Goal: Task Accomplishment & Management: Manage account settings

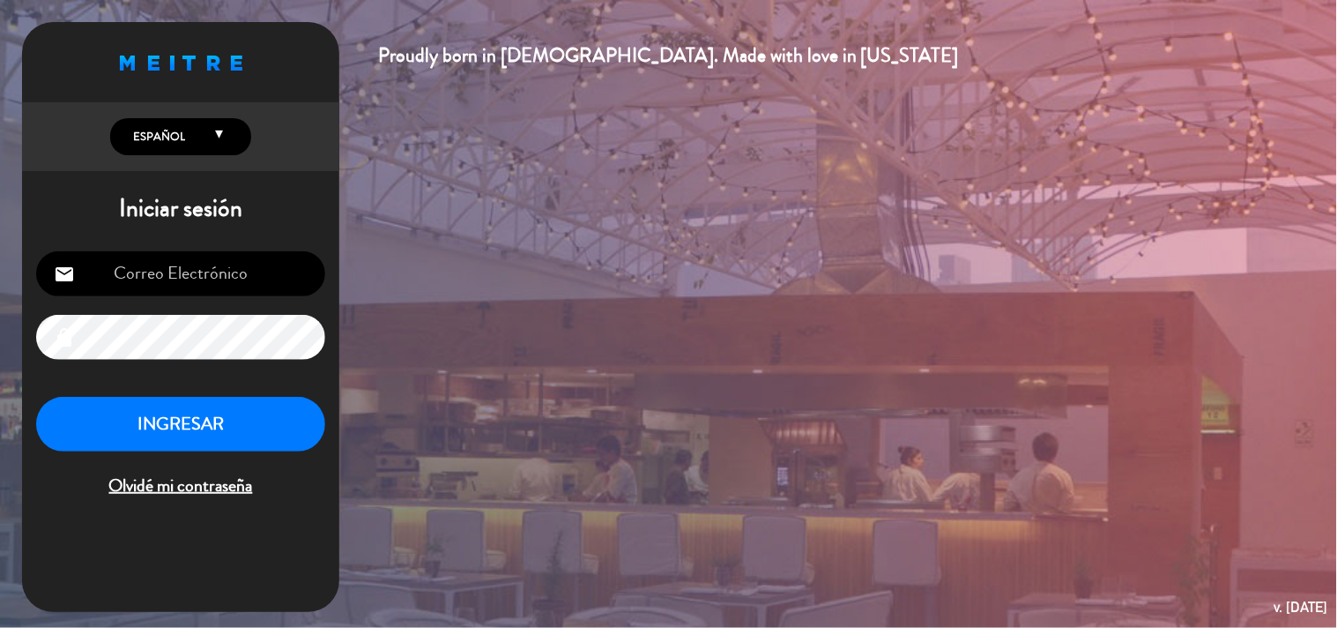
type input "[EMAIL_ADDRESS][DOMAIN_NAME]"
click at [214, 439] on button "INGRESAR" at bounding box center [180, 425] width 289 height 56
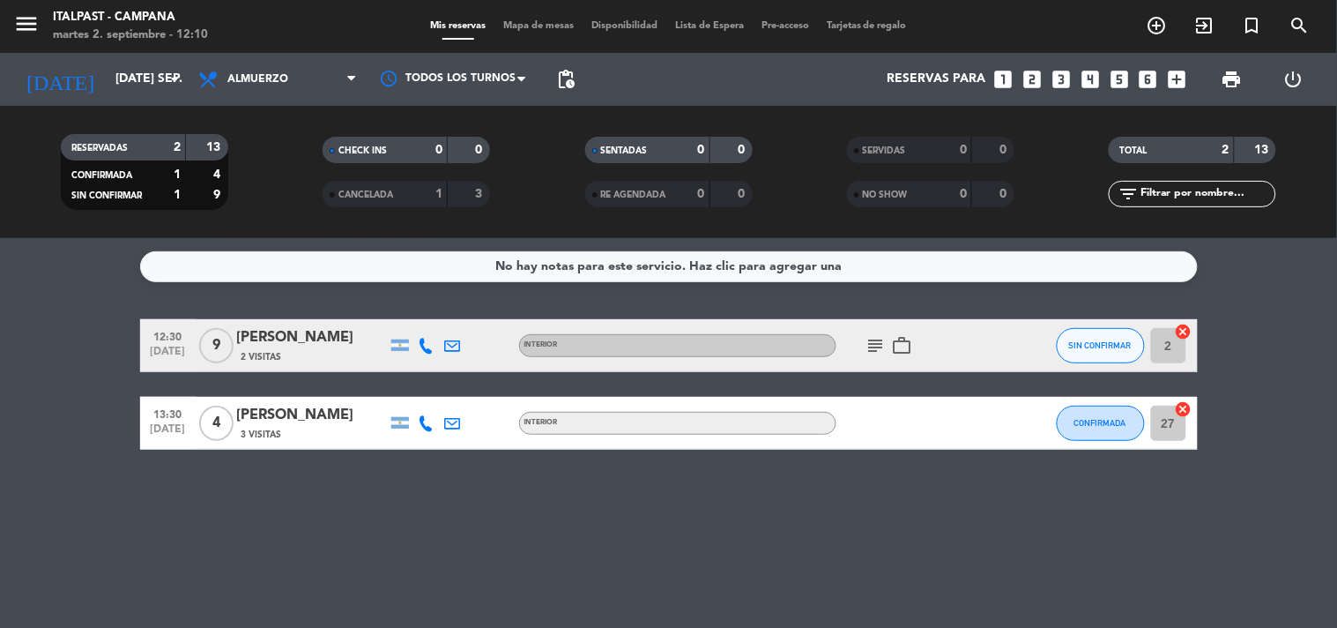
click at [871, 340] on icon "subject" at bounding box center [876, 345] width 21 height 21
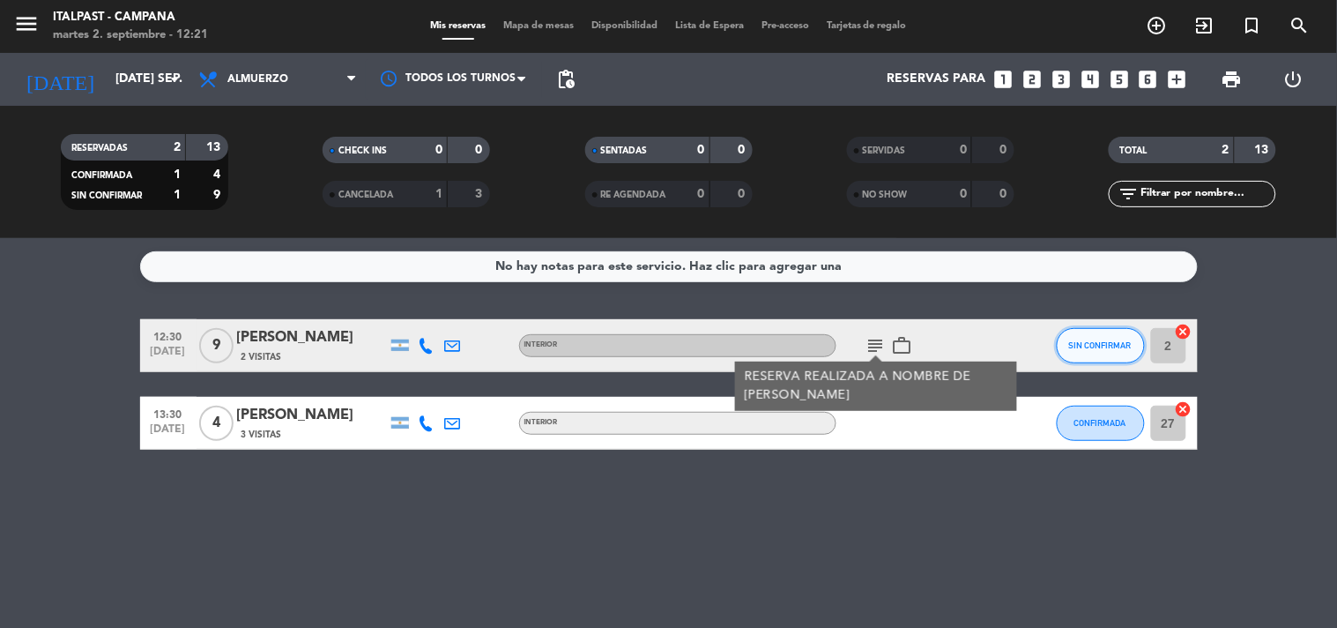
click at [1127, 333] on button "SIN CONFIRMAR" at bounding box center [1101, 345] width 88 height 35
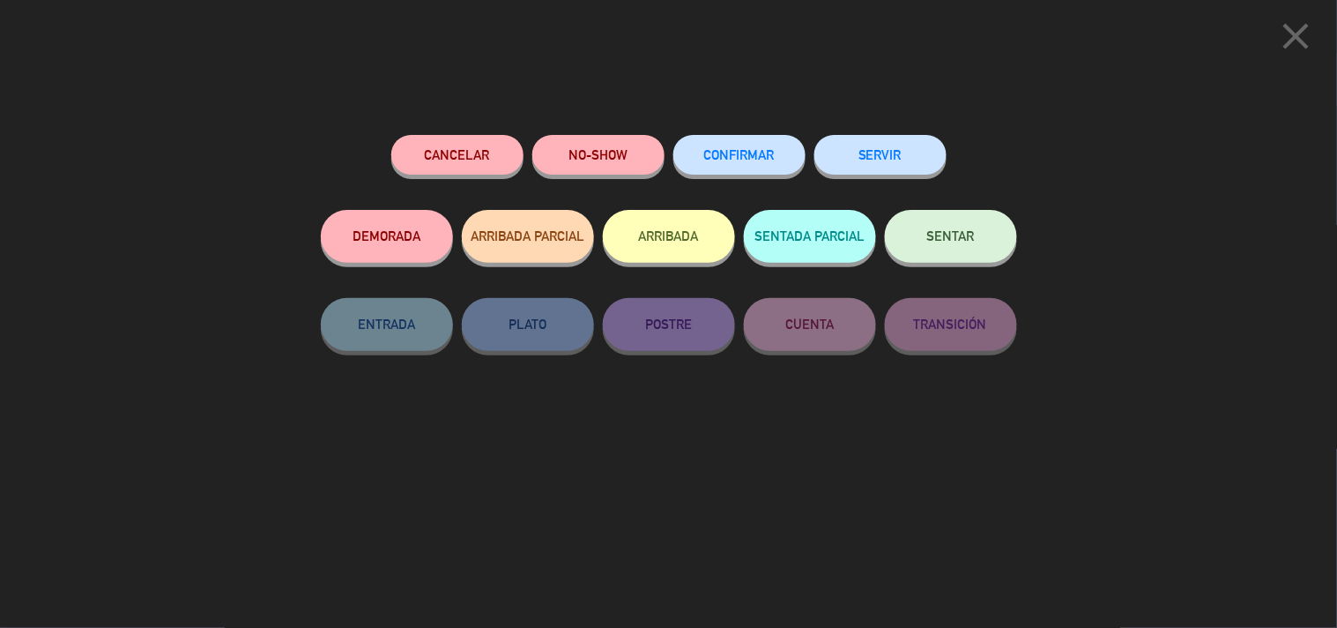
click at [654, 242] on button "ARRIBADA" at bounding box center [669, 236] width 132 height 53
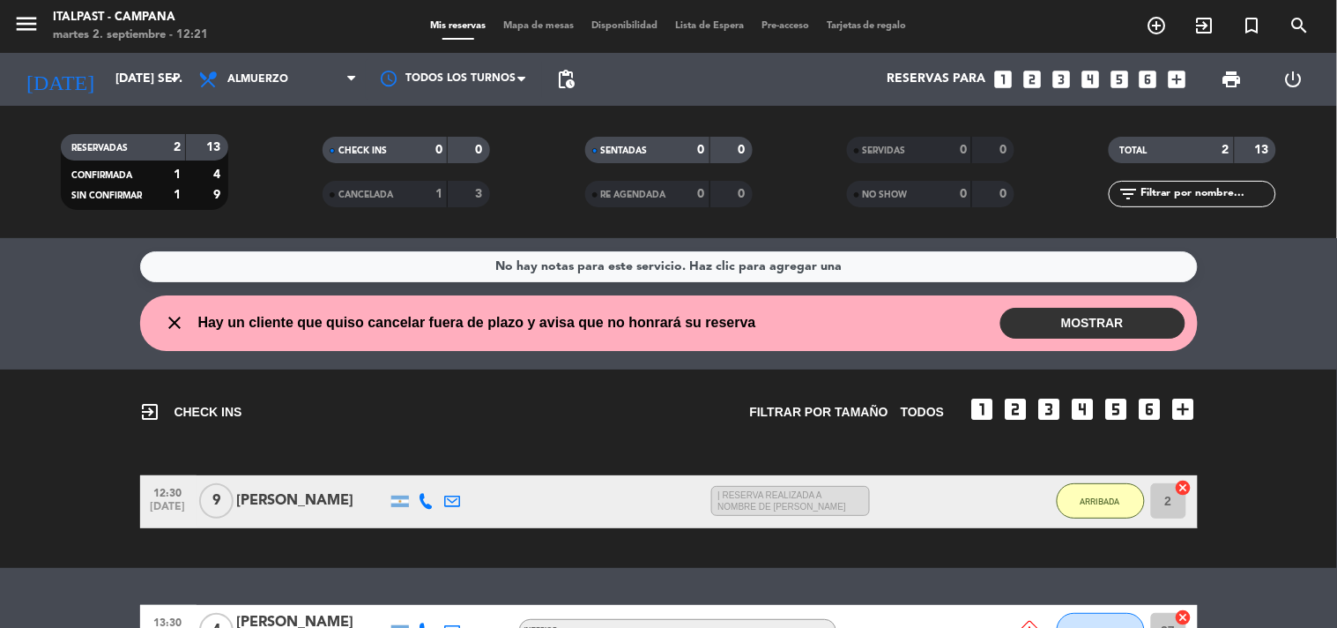
click at [1046, 322] on button "MOSTRAR" at bounding box center [1093, 323] width 185 height 31
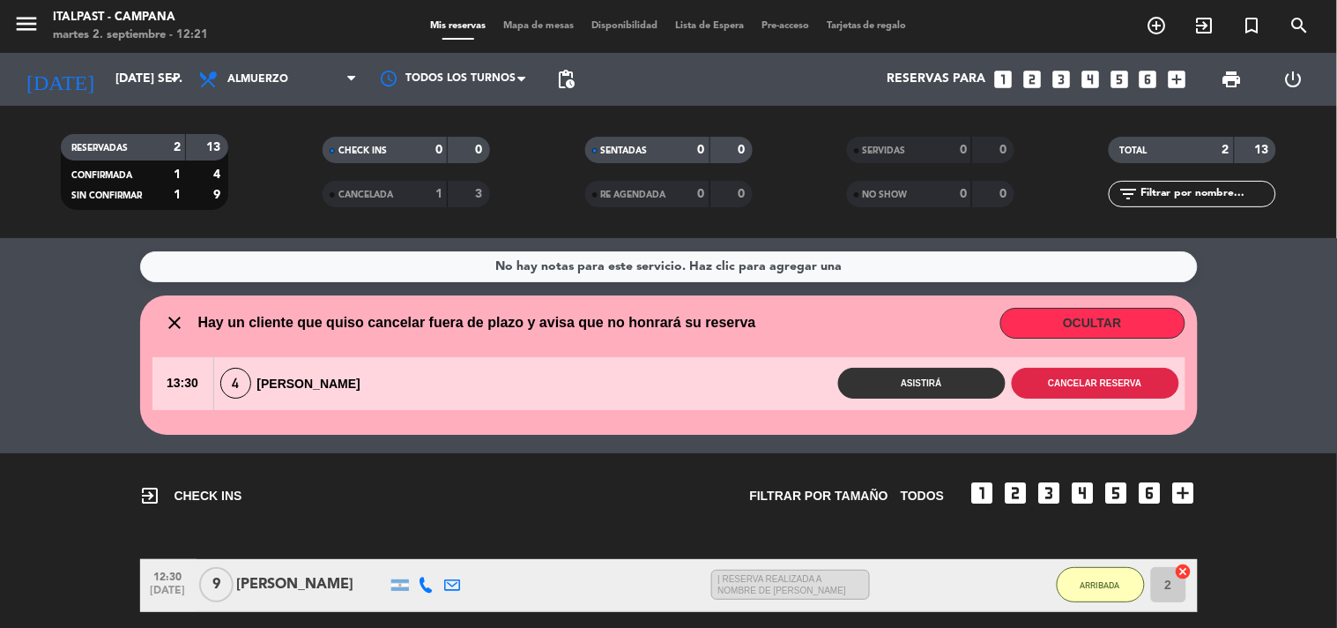
click at [1087, 386] on button "Cancelar reserva" at bounding box center [1096, 383] width 168 height 31
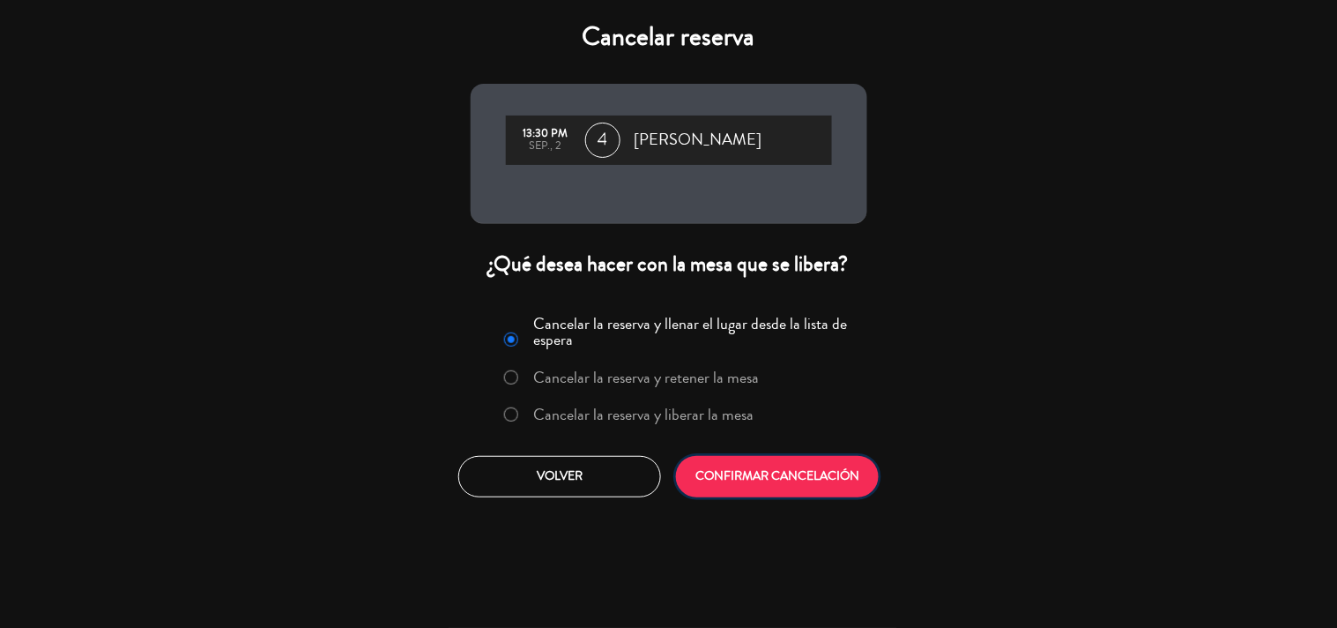
click at [843, 478] on button "CONFIRMAR CANCELACIÓN" at bounding box center [777, 476] width 203 height 41
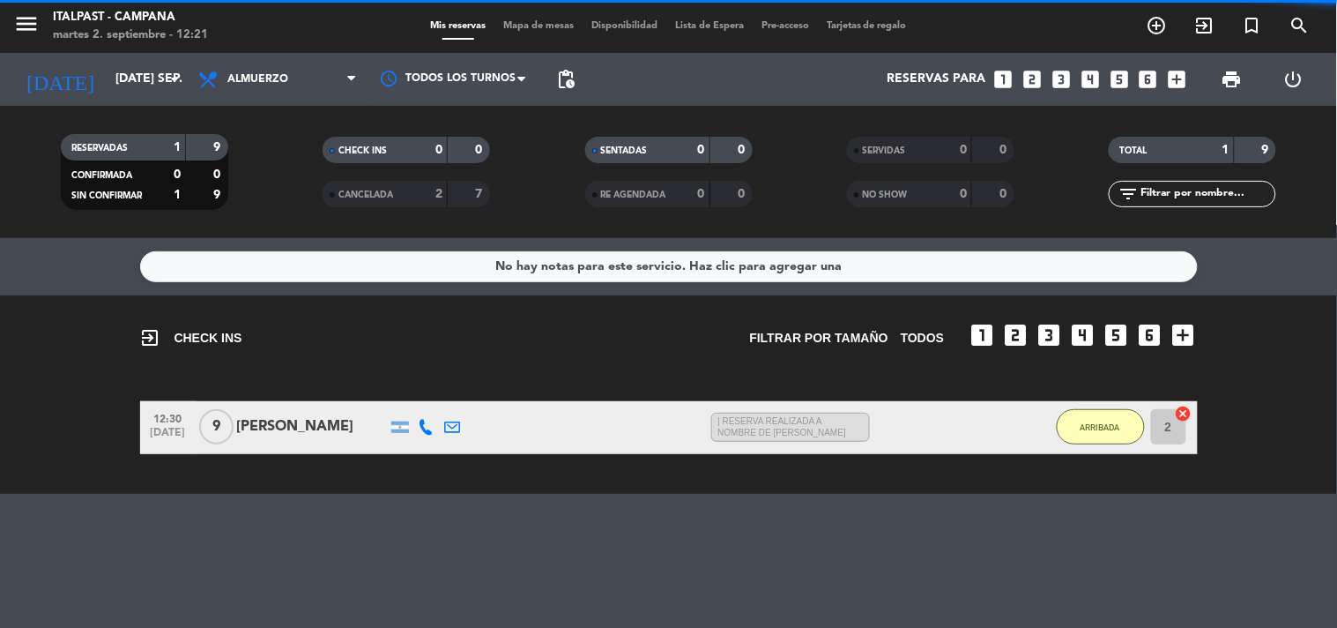
drag, startPoint x: 843, startPoint y: 478, endPoint x: 746, endPoint y: 457, distance: 99.3
click at [746, 457] on div "exit_to_app CHECK INS Filtrar por tamaño TODOS looks_one looks_two looks_3 look…" at bounding box center [668, 394] width 1337 height 198
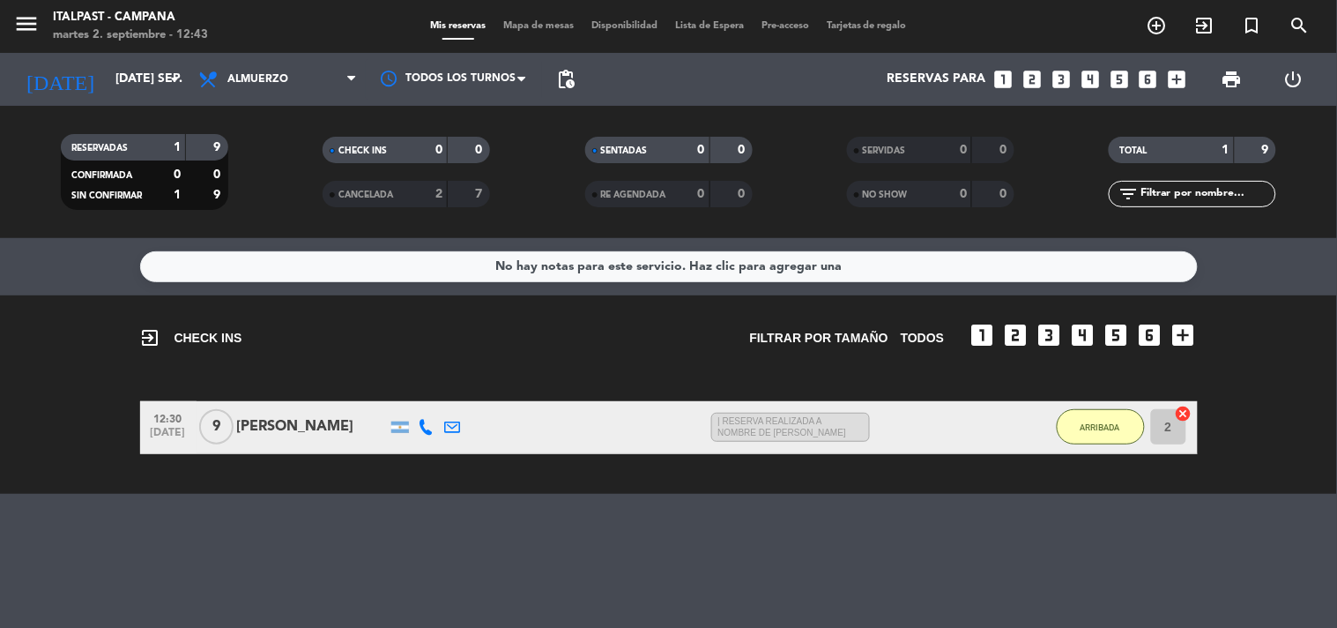
click at [1077, 540] on div "No hay notas para este servicio. Haz clic para agregar una exit_to_app CHECK IN…" at bounding box center [668, 433] width 1337 height 390
click at [543, 28] on span "Mapa de mesas" at bounding box center [539, 26] width 88 height 10
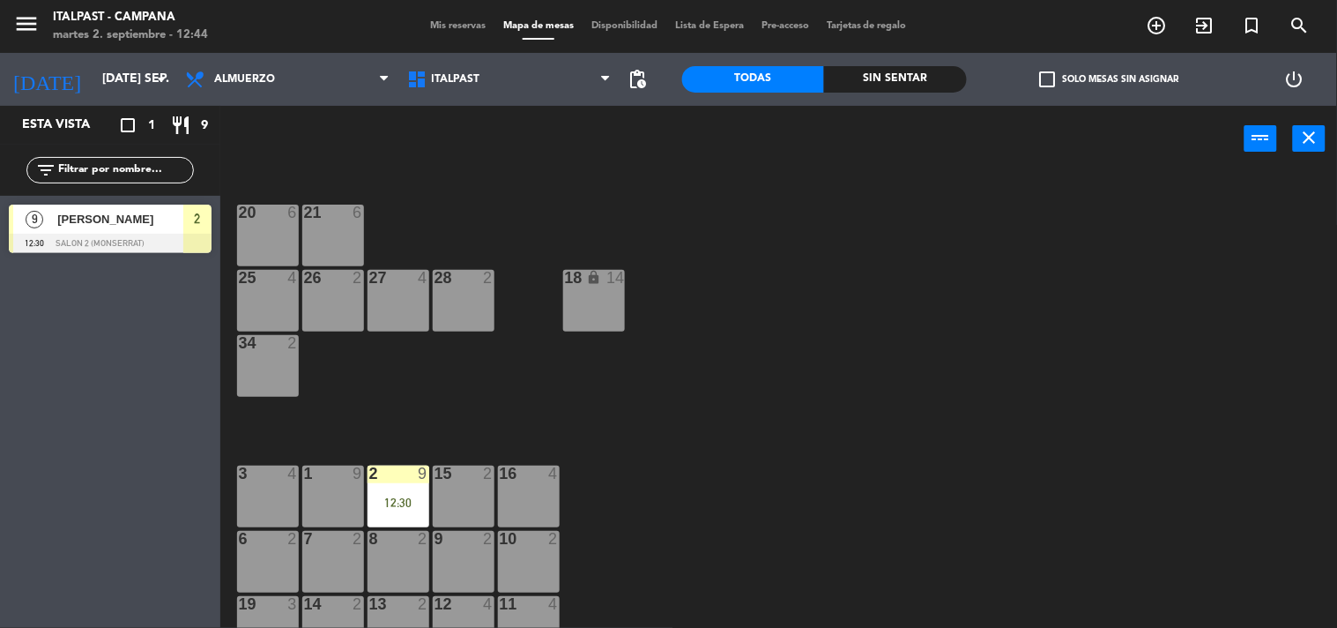
click at [814, 441] on div "20 6 21 6 25 4 26 2 27 4 28 2 18 lock 14 34 2 3 4 1 9 2 9 12:30 15 2 16 4 6 2 7…" at bounding box center [786, 401] width 1104 height 456
click at [1166, 27] on icon "add_circle_outline" at bounding box center [1157, 25] width 21 height 21
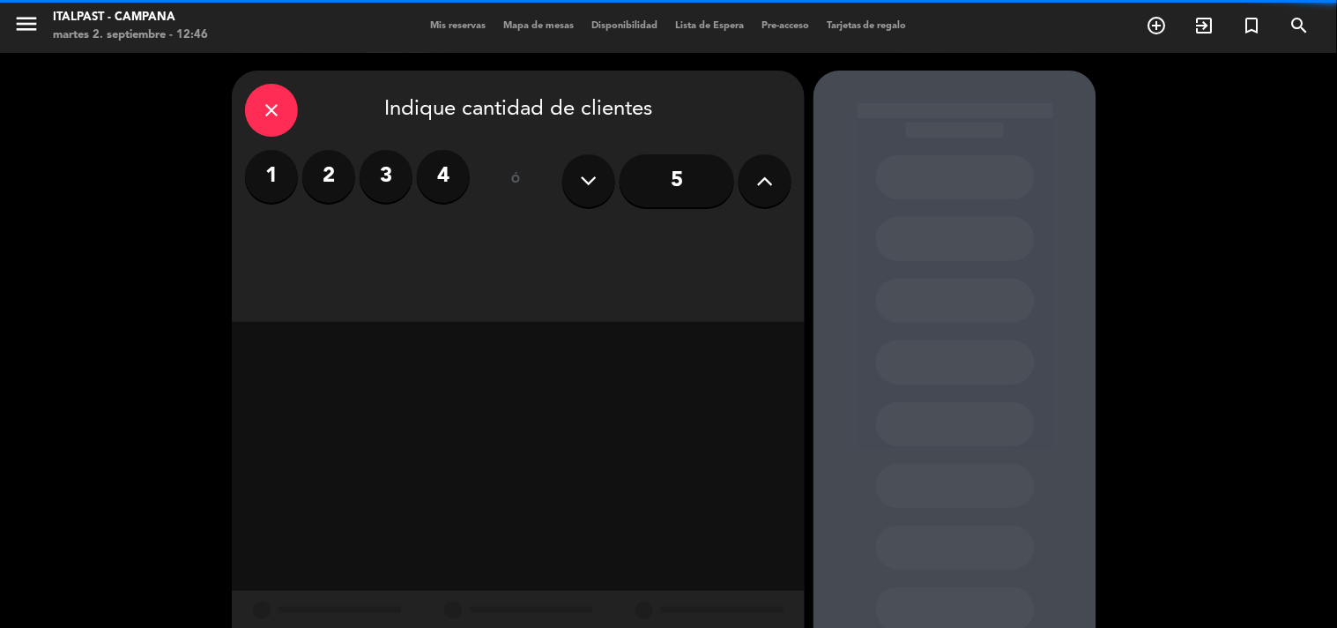
click at [471, 180] on div "1 2 3 4 ó 5" at bounding box center [518, 181] width 547 height 62
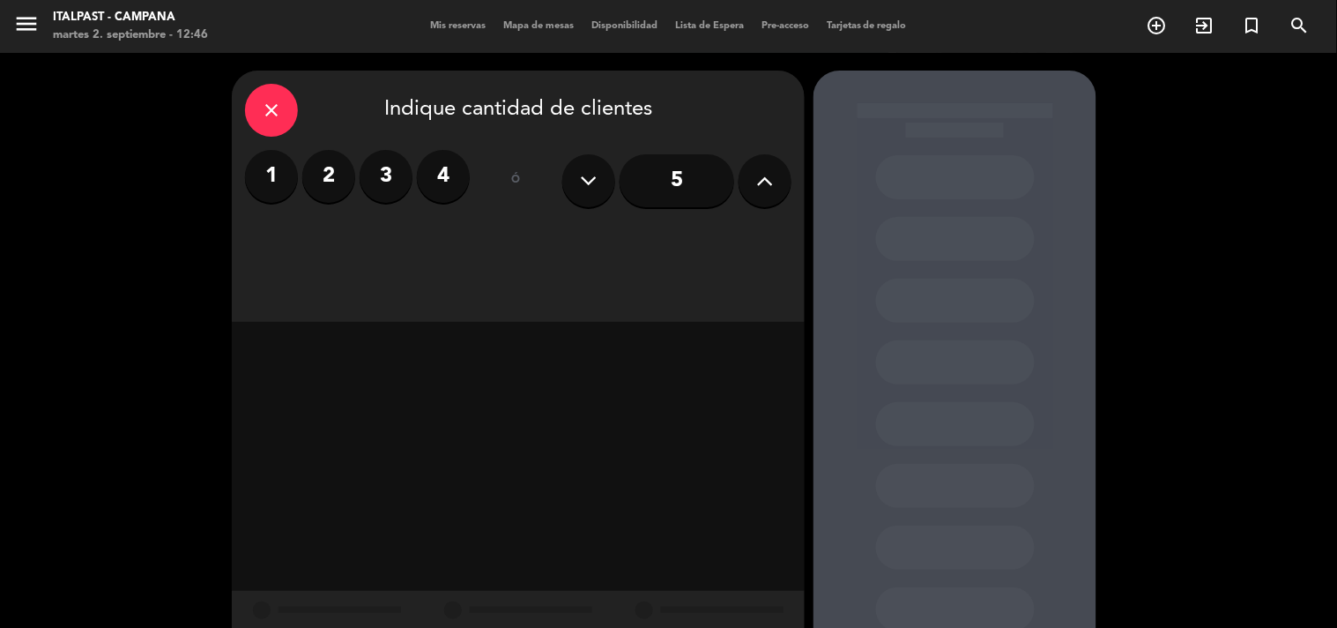
click at [427, 185] on label "4" at bounding box center [443, 176] width 53 height 53
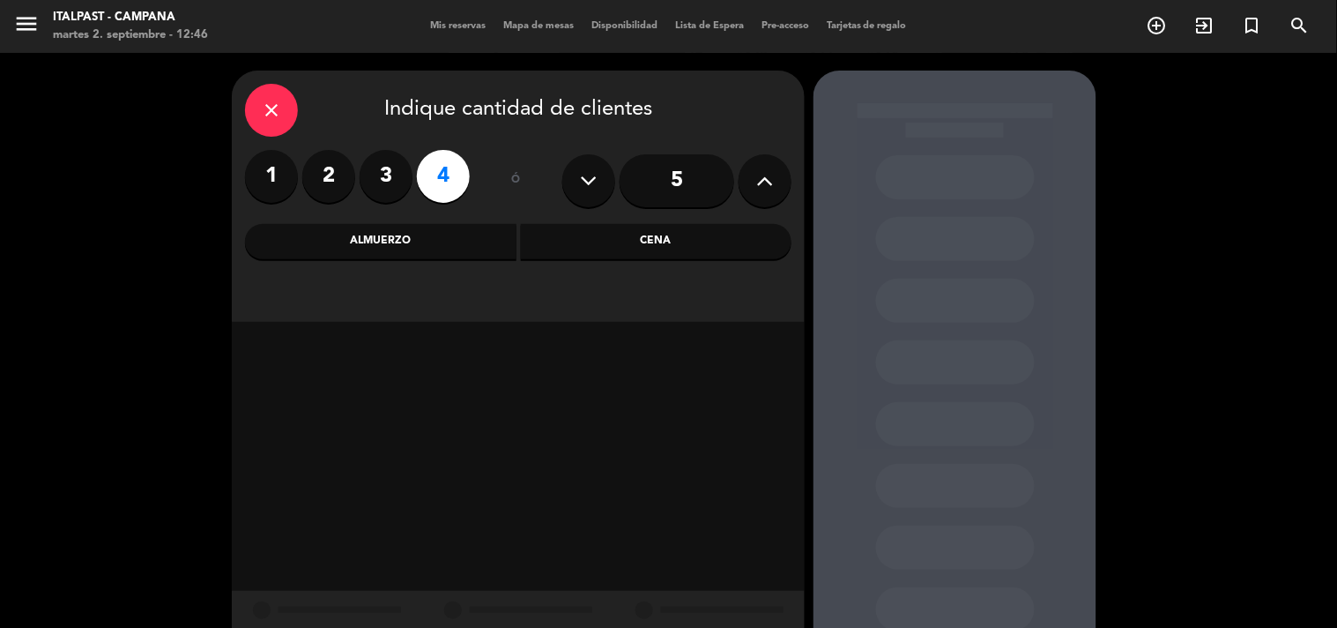
click at [454, 248] on div "Almuerzo" at bounding box center [381, 241] width 272 height 35
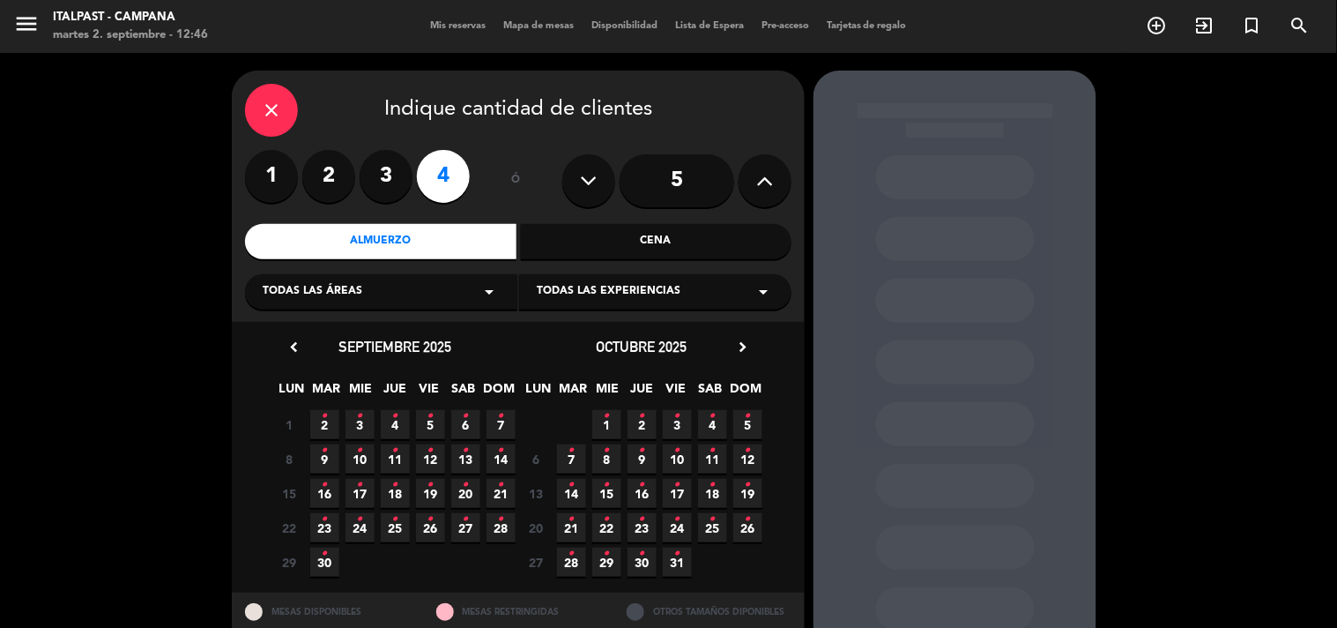
click at [494, 421] on span "7 •" at bounding box center [501, 424] width 29 height 29
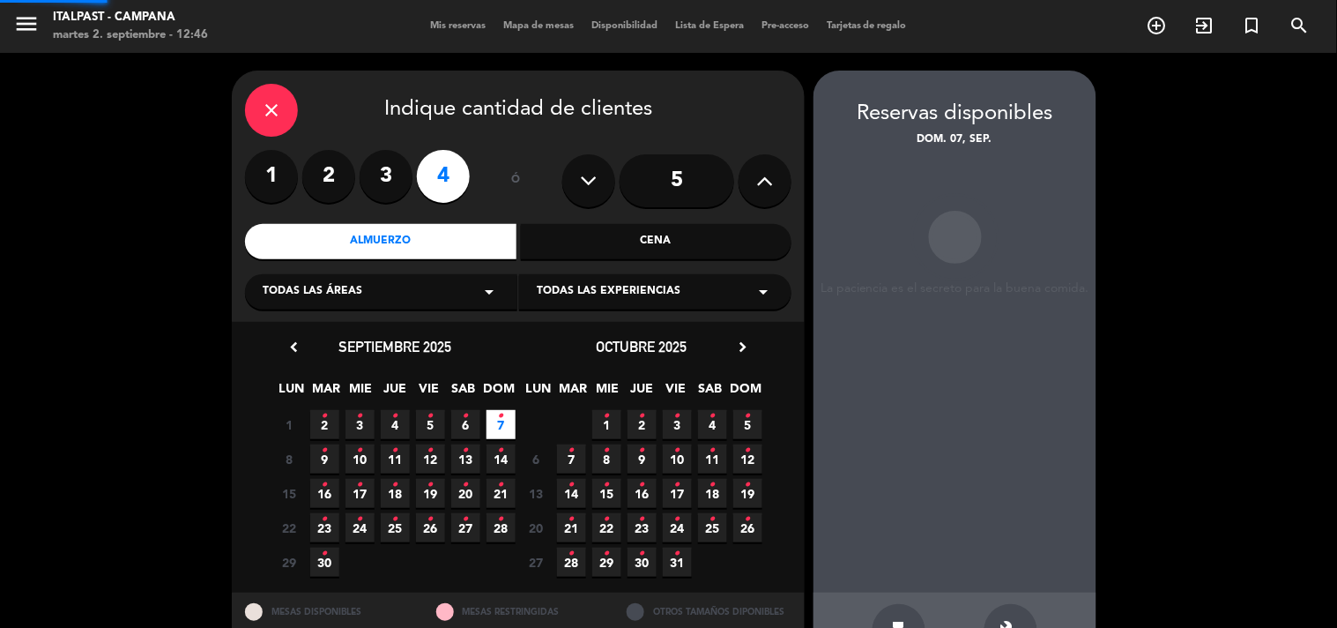
scroll to position [57, 0]
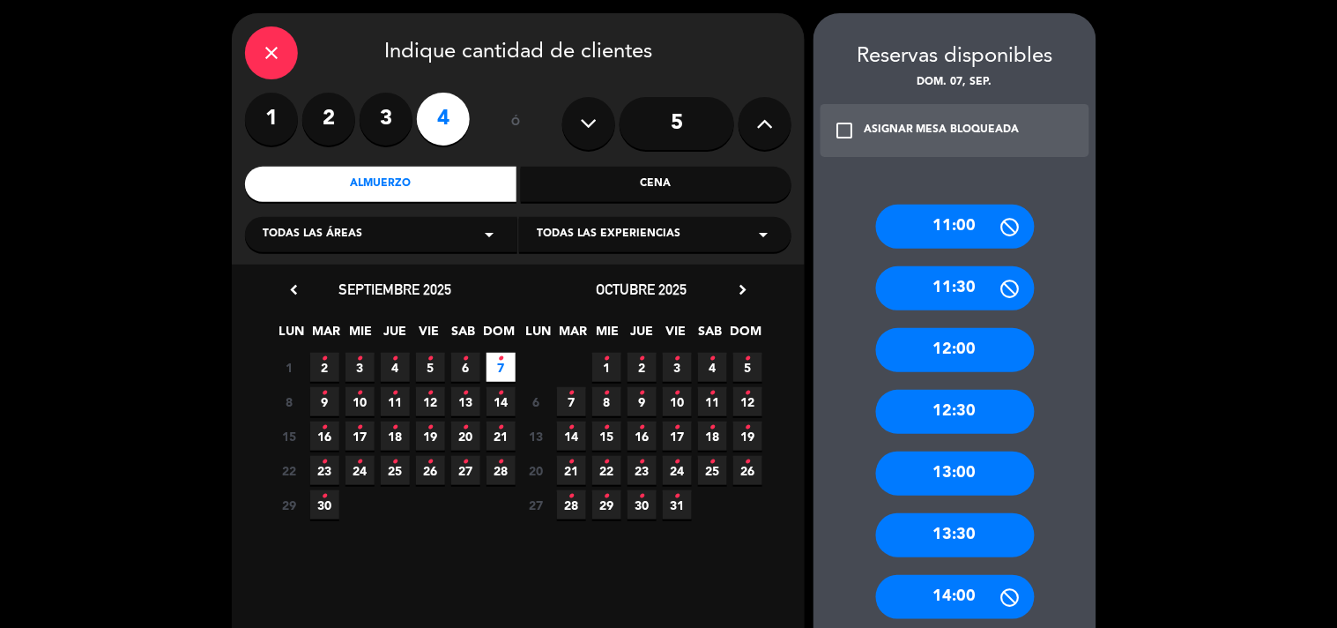
click at [948, 462] on div "13:00" at bounding box center [955, 473] width 159 height 44
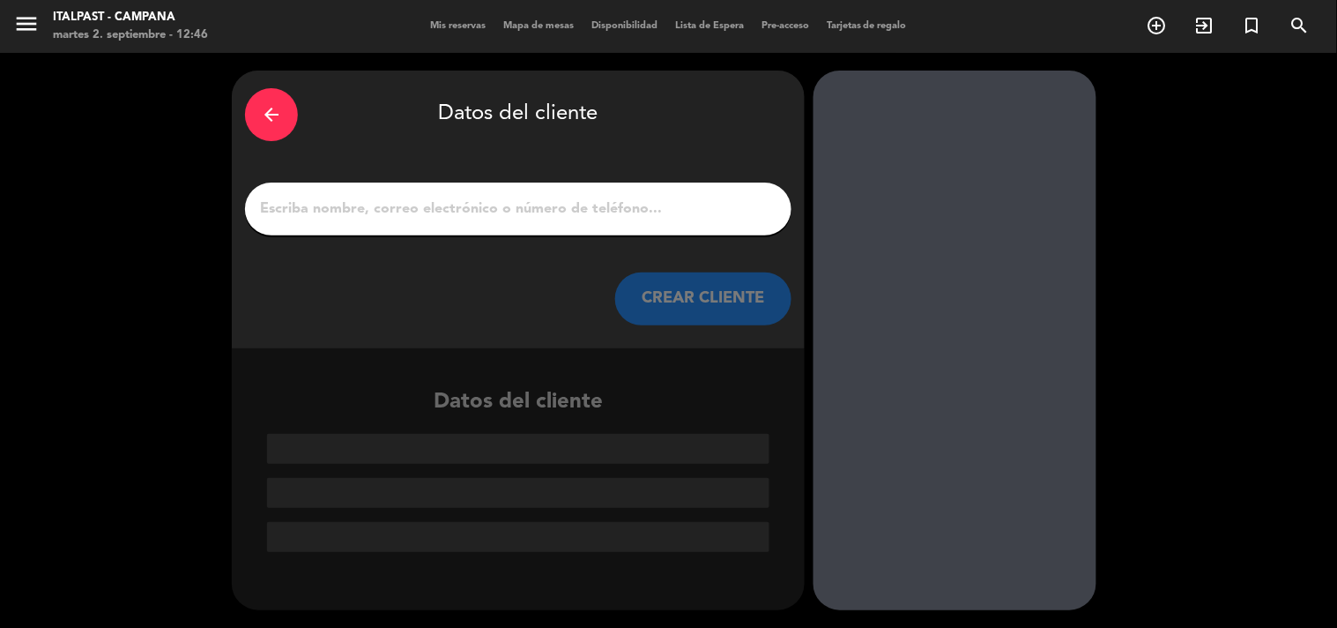
scroll to position [0, 0]
click at [542, 205] on input "1" at bounding box center [518, 209] width 520 height 25
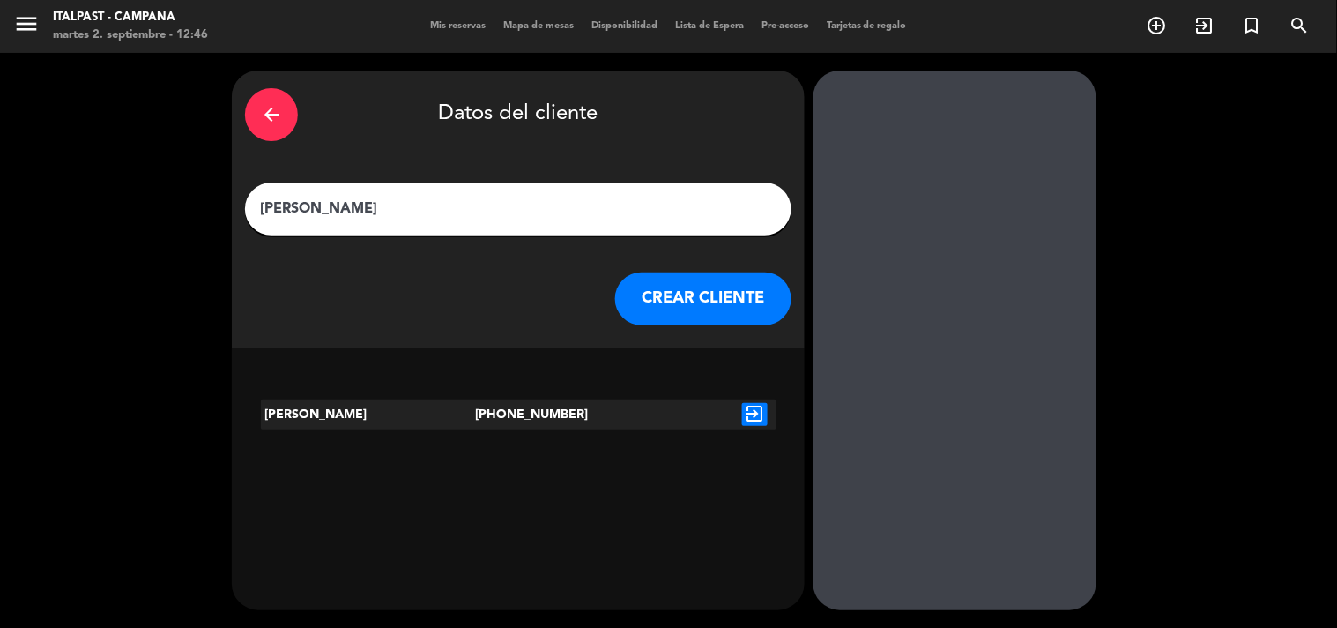
type input "[PERSON_NAME]"
click at [735, 411] on div "exit_to_app" at bounding box center [755, 414] width 43 height 30
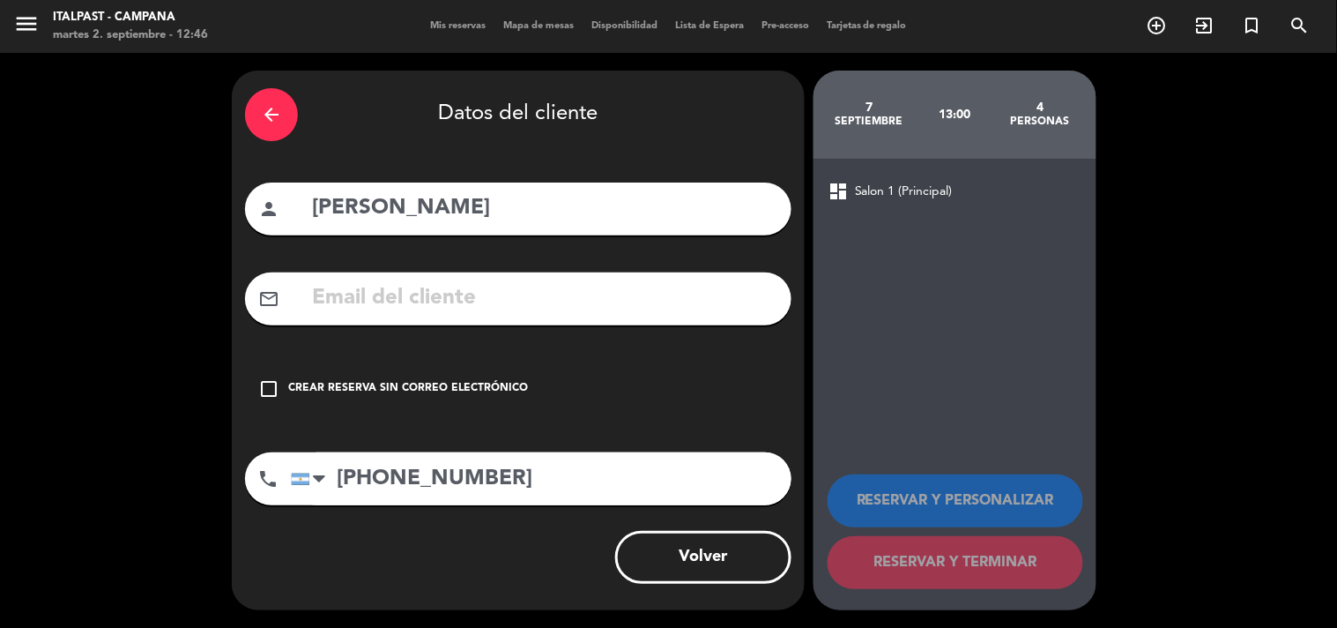
click at [354, 359] on div "arrow_back Datos del cliente person [PERSON_NAME] mail_outline check_box_outlin…" at bounding box center [518, 341] width 573 height 540
click at [371, 376] on div "check_box_outline_blank Crear reserva sin correo electrónico" at bounding box center [518, 388] width 547 height 53
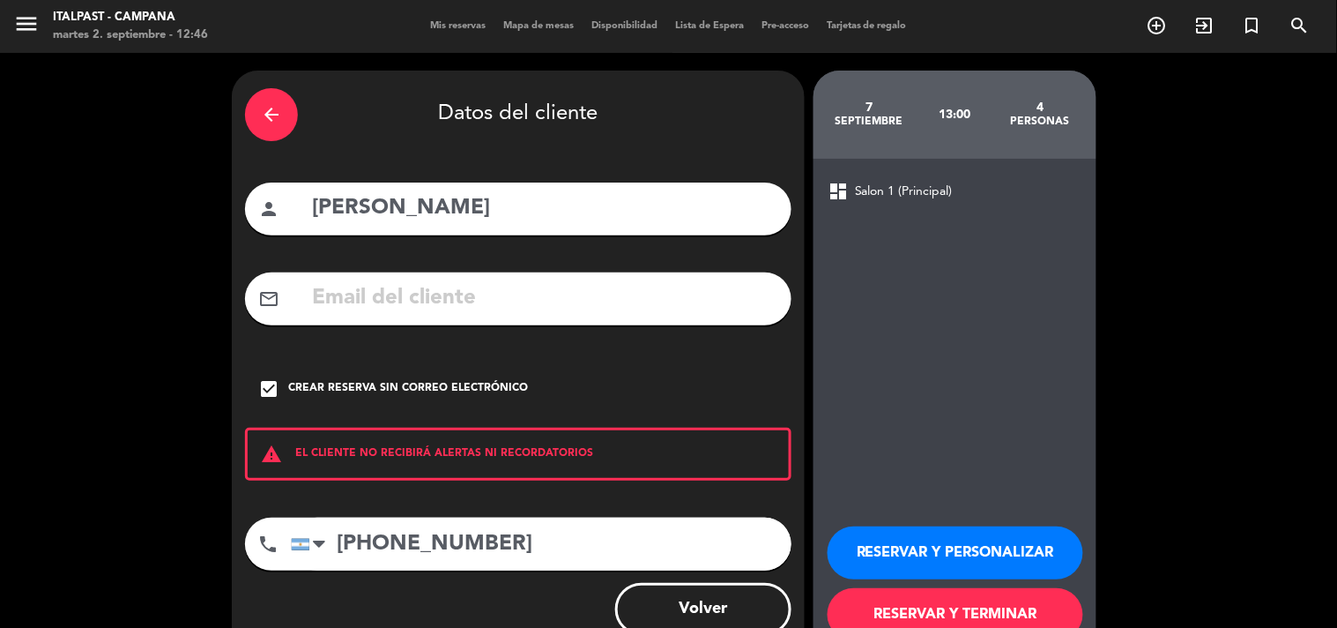
click at [902, 556] on button "RESERVAR Y PERSONALIZAR" at bounding box center [956, 552] width 256 height 53
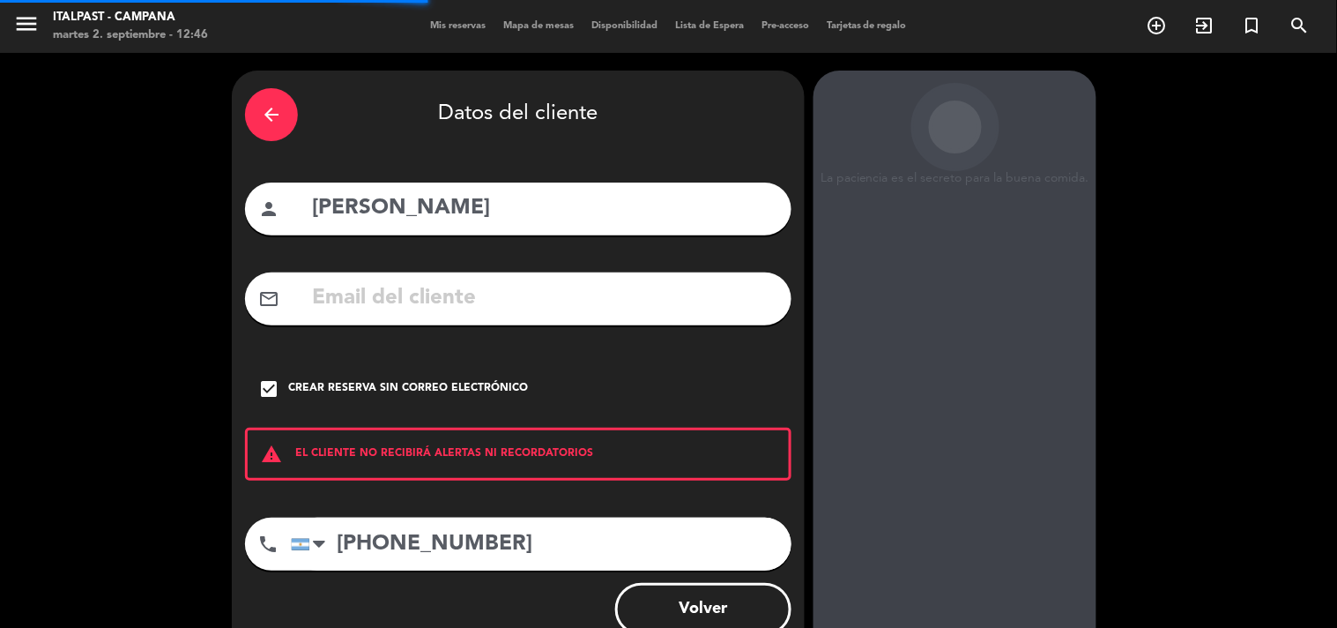
scroll to position [71, 0]
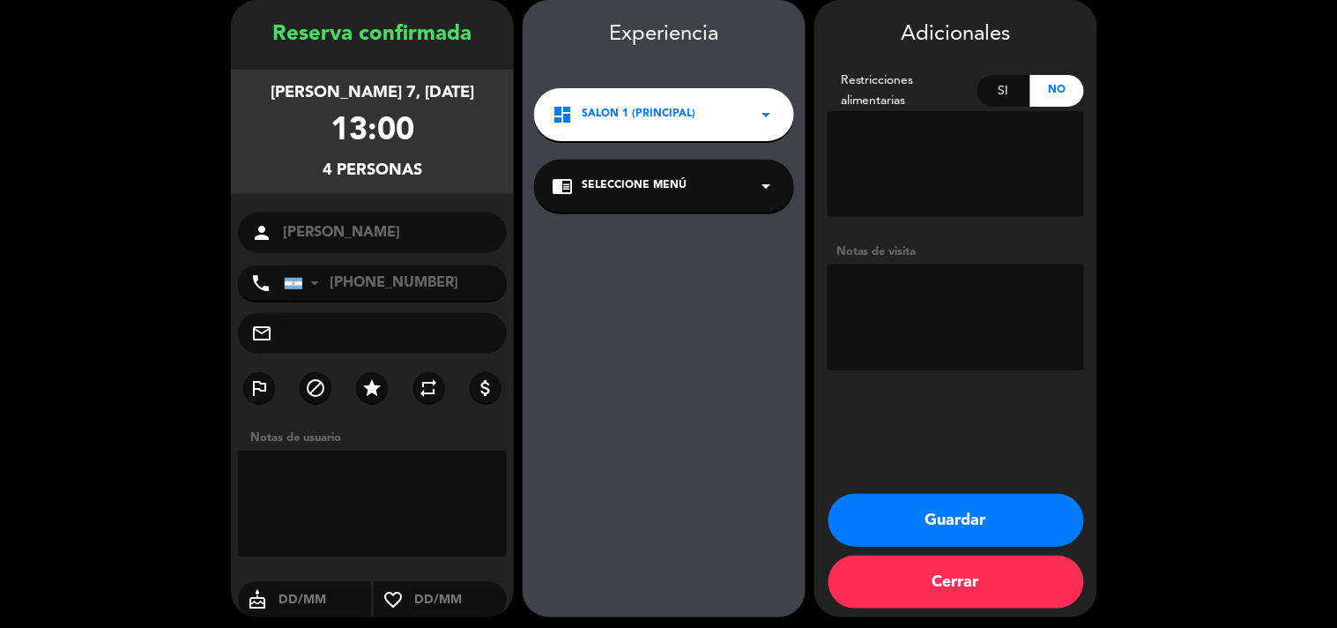
click at [929, 521] on button "Guardar" at bounding box center [957, 520] width 256 height 53
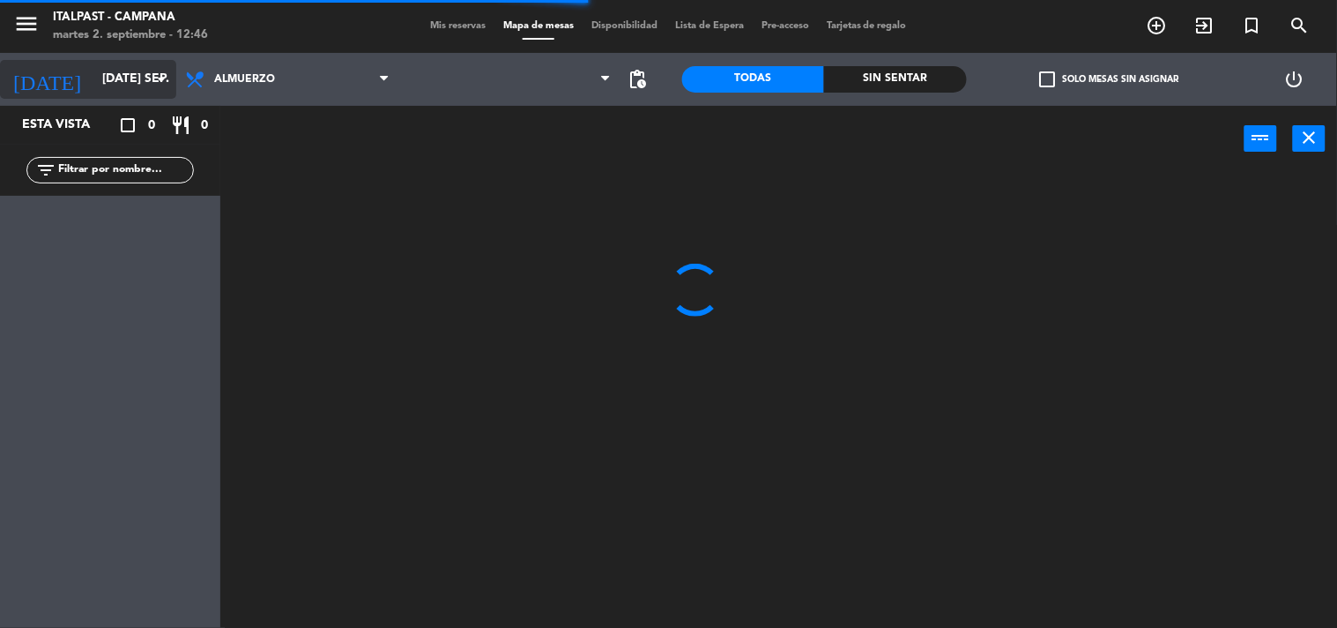
click at [157, 93] on input "[DATE] sep." at bounding box center [177, 79] width 168 height 32
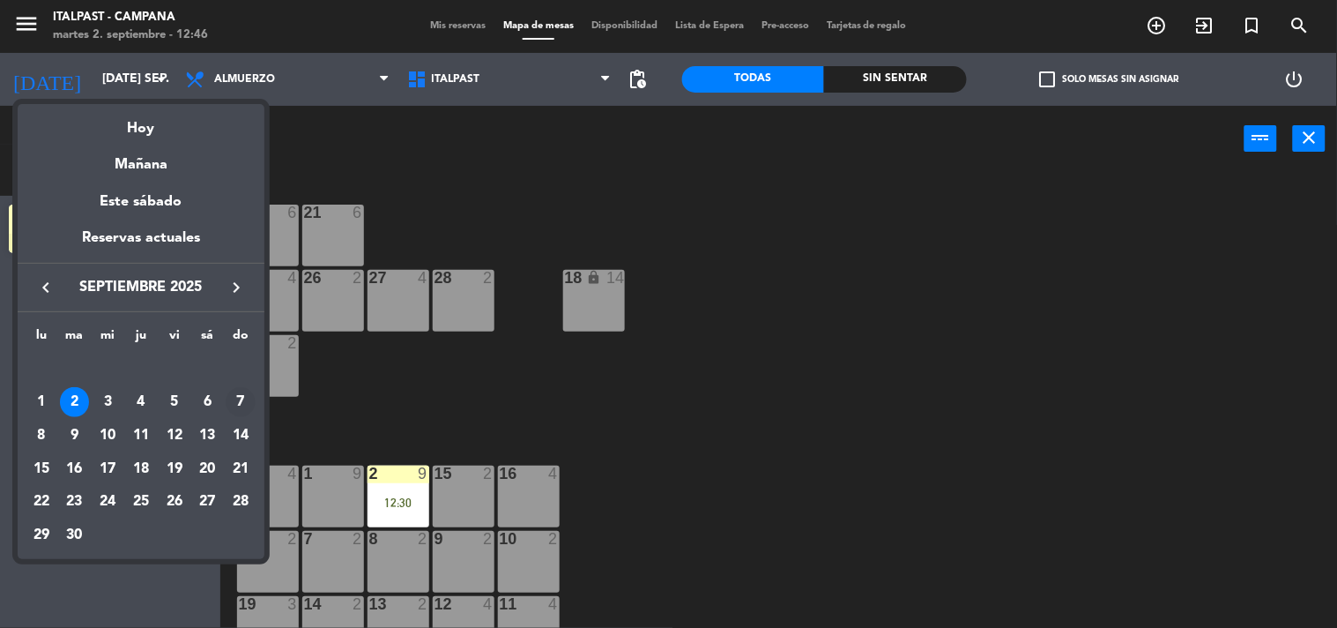
click at [247, 400] on div "7" at bounding box center [241, 402] width 30 height 30
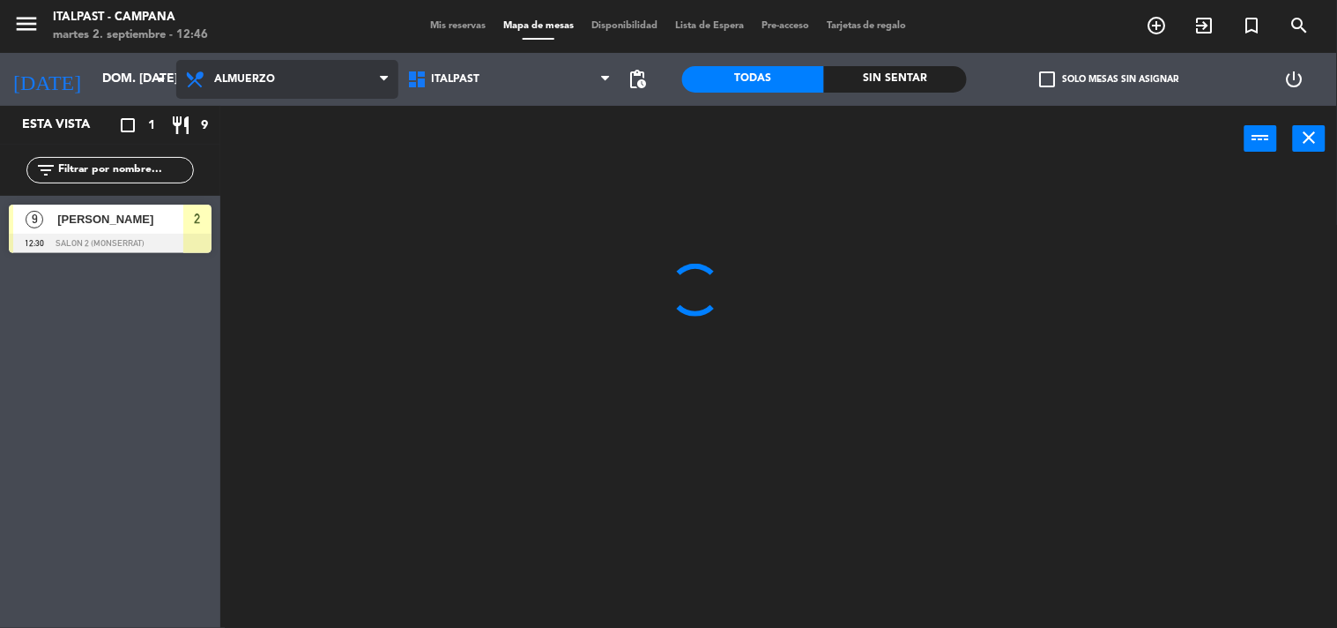
click at [271, 89] on span "Almuerzo" at bounding box center [287, 79] width 222 height 39
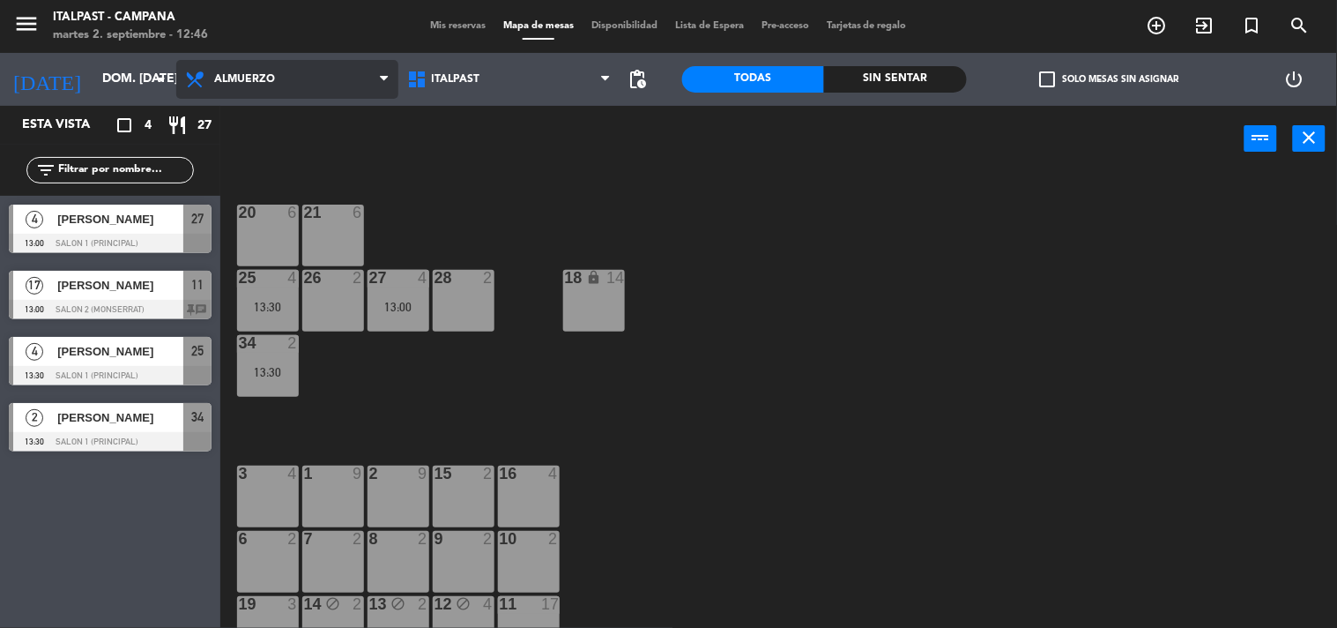
click at [269, 116] on ng-component "menu Italpast - [PERSON_NAME] martes 2. septiembre - 12:46 Mis reservas Mapa de…" at bounding box center [668, 314] width 1337 height 629
click at [257, 330] on div "25 4 13:30" at bounding box center [268, 301] width 62 height 62
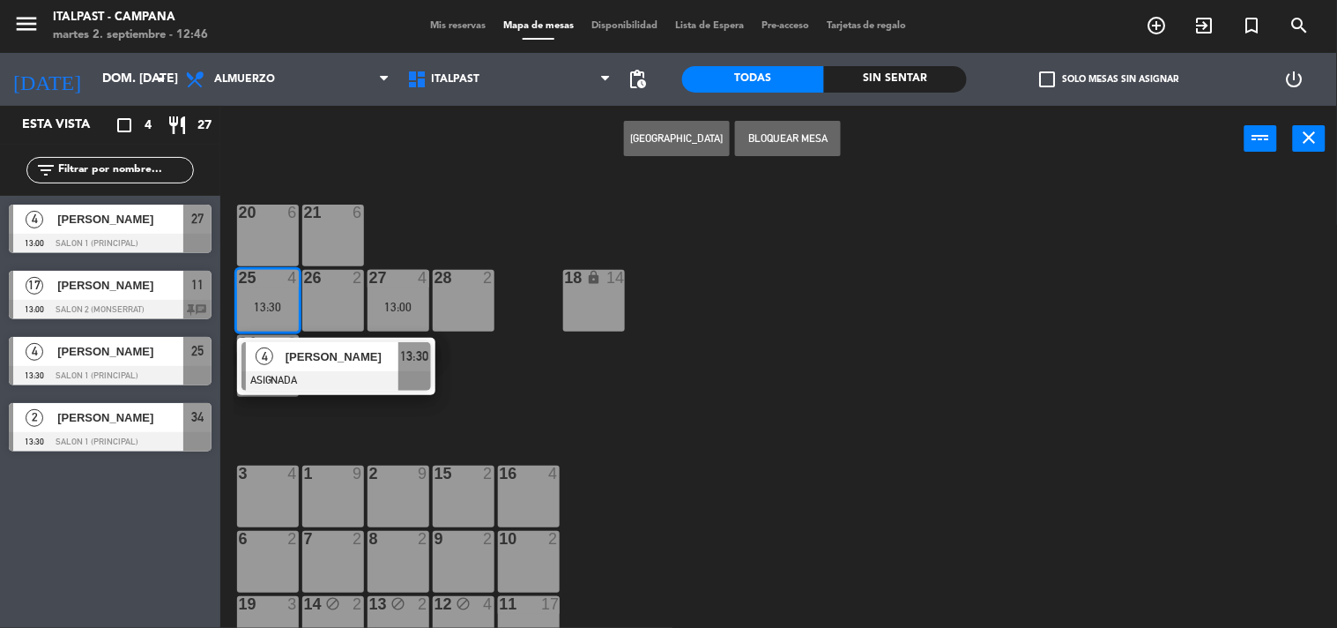
click at [428, 214] on div "20 6 21 6 25 4 13:30 4 [PERSON_NAME] ASIGNADA 13:30 26 2 27 4 13:00 28 2 18 loc…" at bounding box center [786, 401] width 1104 height 456
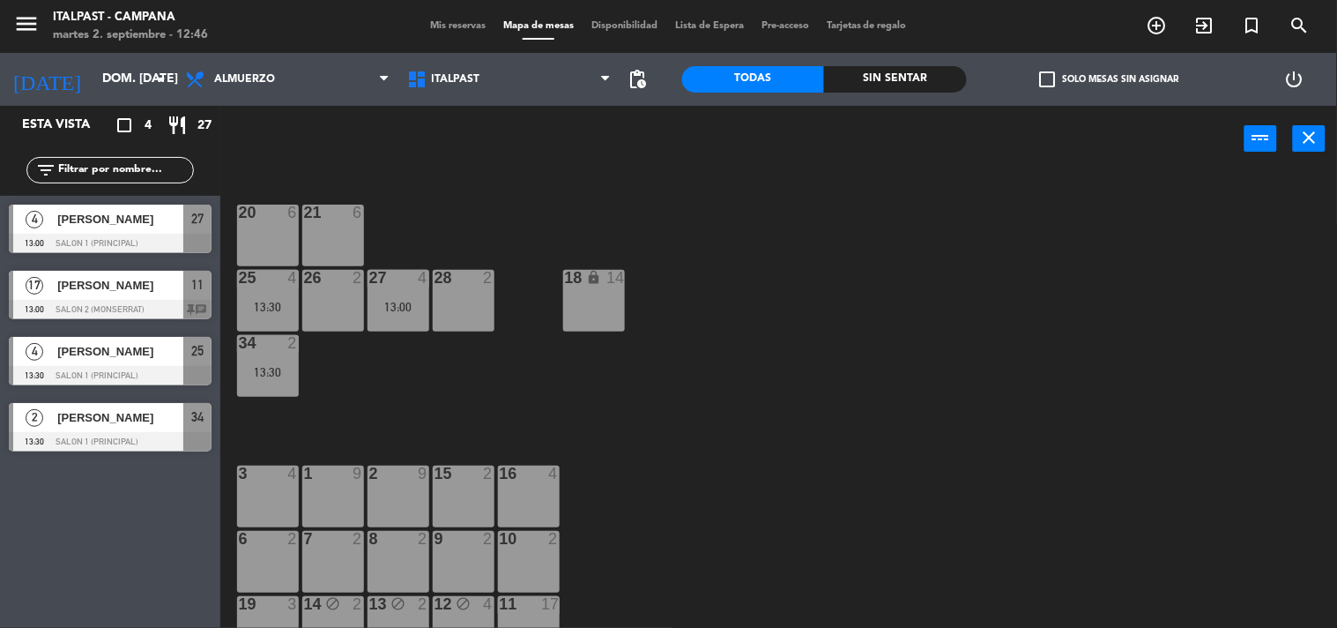
click at [394, 292] on div "27 4 13:00" at bounding box center [399, 301] width 62 height 62
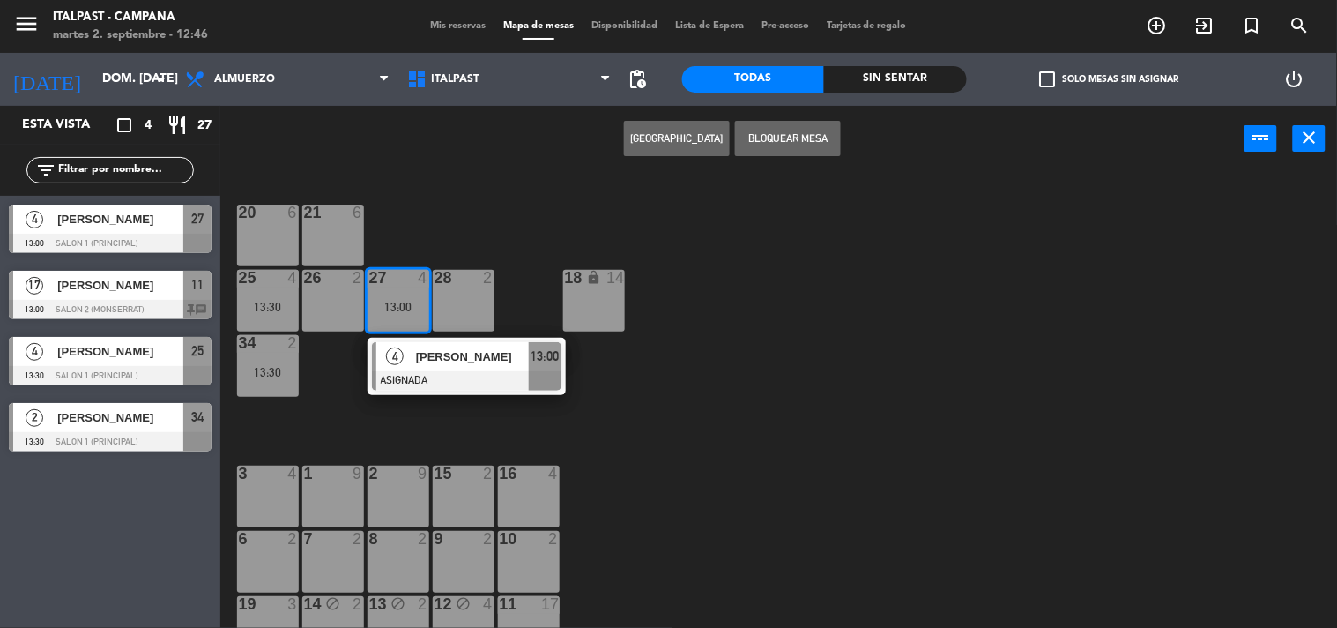
click at [345, 232] on div "21 6" at bounding box center [333, 236] width 62 height 62
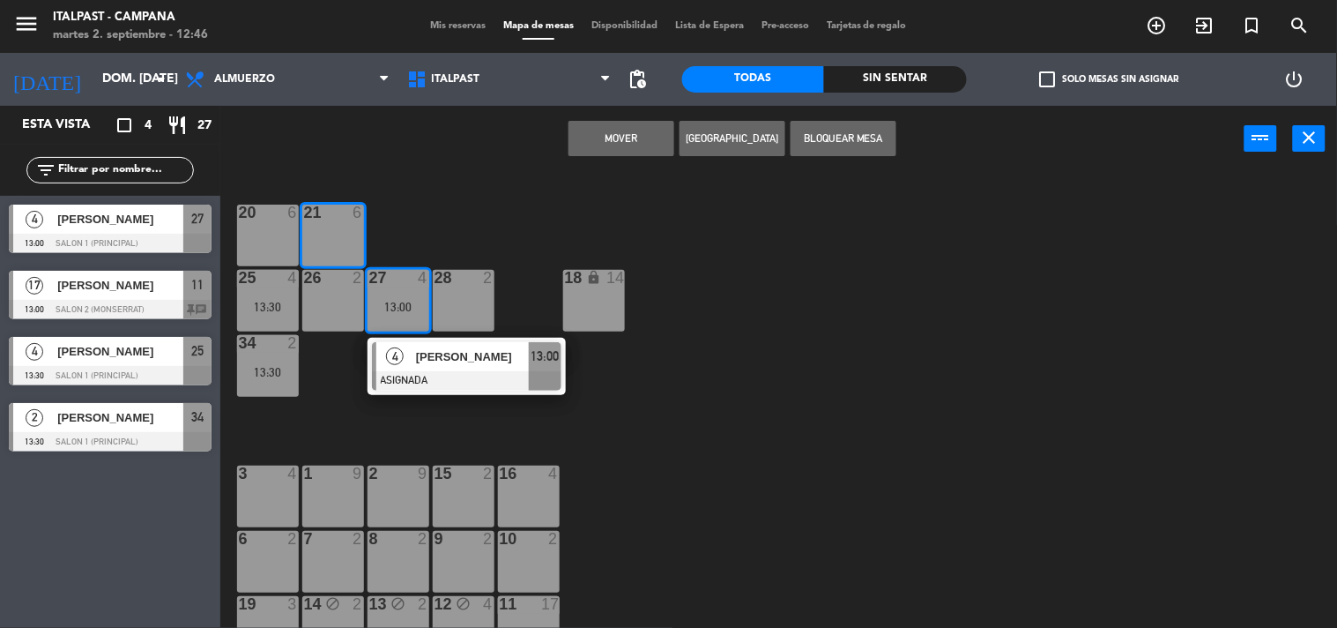
click at [619, 117] on div "Mover Crear Reserva Bloquear Mesa power_input close" at bounding box center [732, 139] width 1024 height 67
click at [606, 129] on button "Mover" at bounding box center [622, 138] width 106 height 35
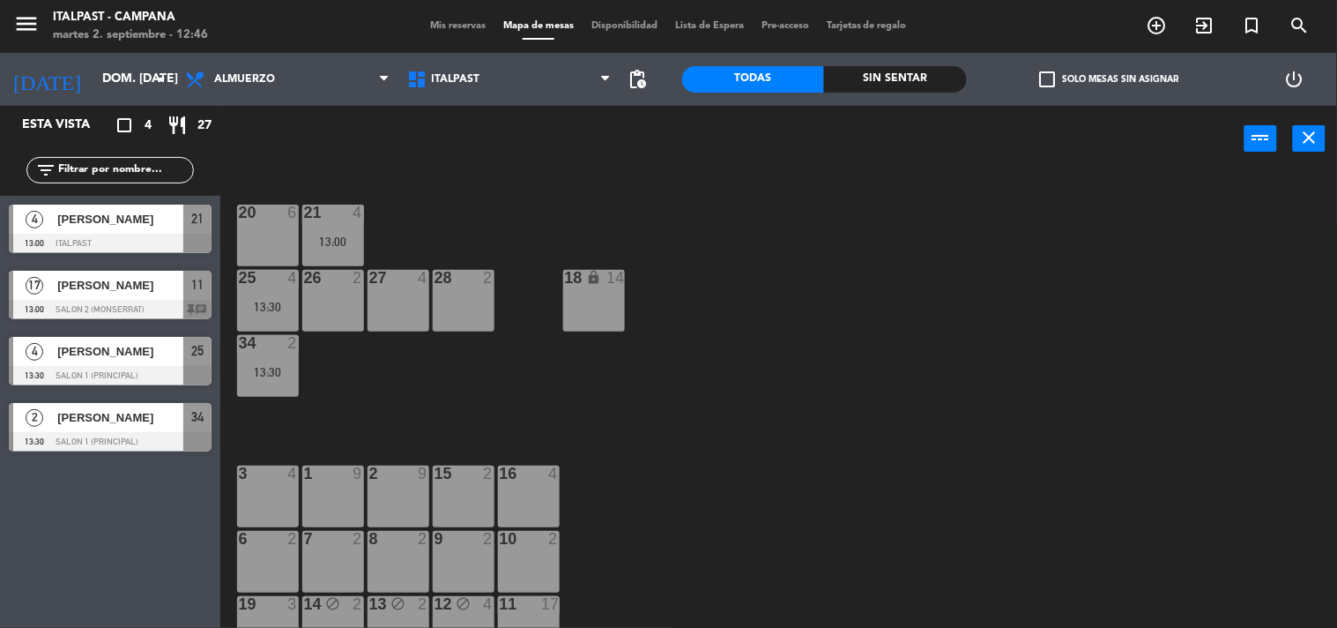
click at [421, 236] on div "20 6 21 4 13:00 25 4 13:30 26 2 27 4 28 2 18 lock 14 34 2 13:30 3 4 1 9 2 9 15 …" at bounding box center [786, 401] width 1104 height 456
click at [137, 86] on input "dom. [DATE]" at bounding box center [177, 79] width 168 height 32
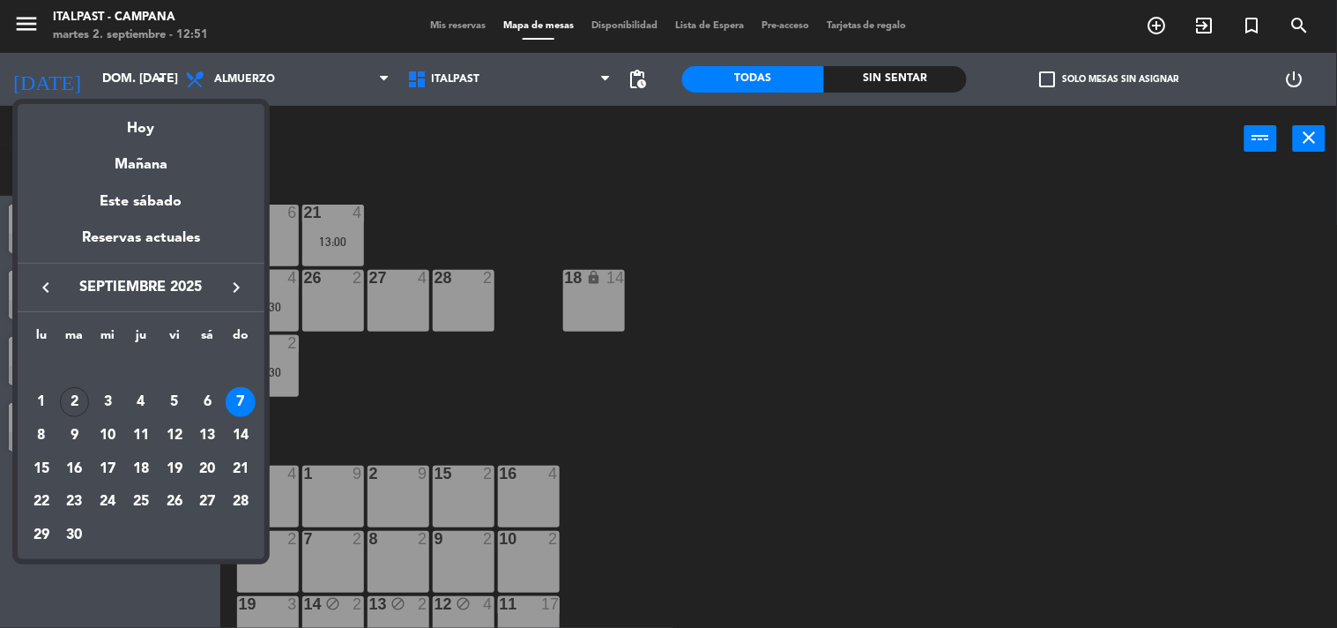
drag, startPoint x: 137, startPoint y: 86, endPoint x: 117, endPoint y: 86, distance: 19.4
click at [117, 86] on div at bounding box center [668, 314] width 1337 height 628
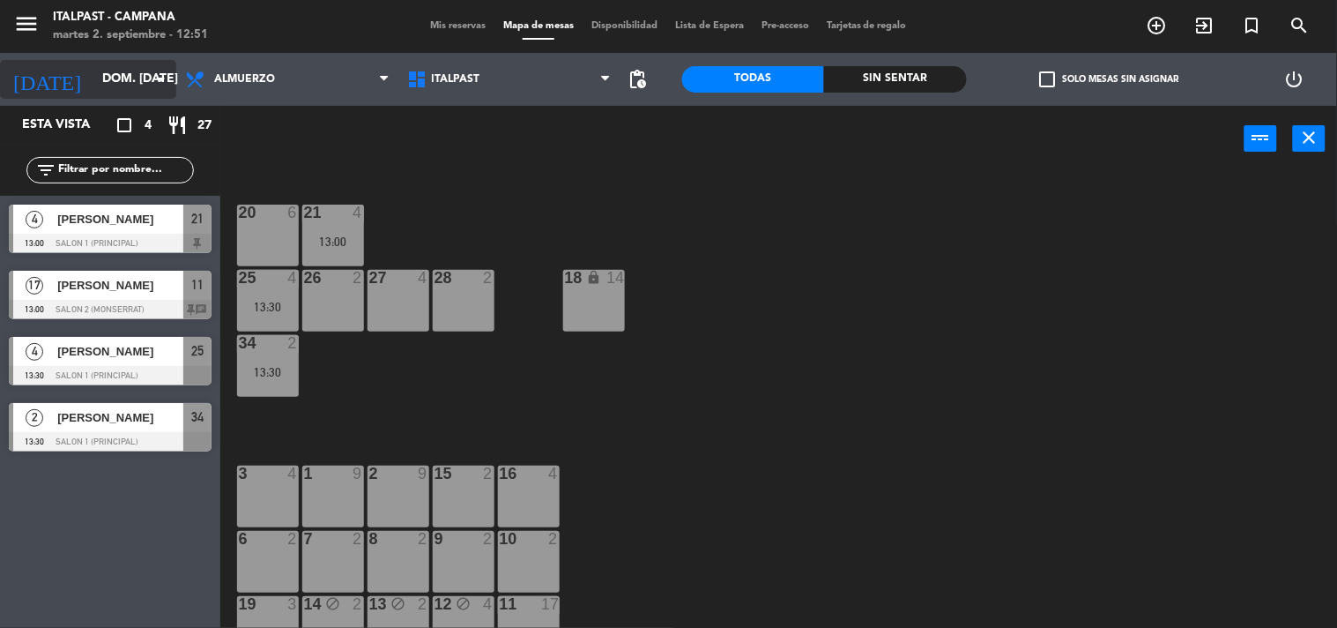
click at [125, 94] on div "[DATE] dom. [DATE] arrow_drop_down" at bounding box center [88, 79] width 176 height 53
click at [129, 84] on input "dom. [DATE]" at bounding box center [177, 79] width 168 height 32
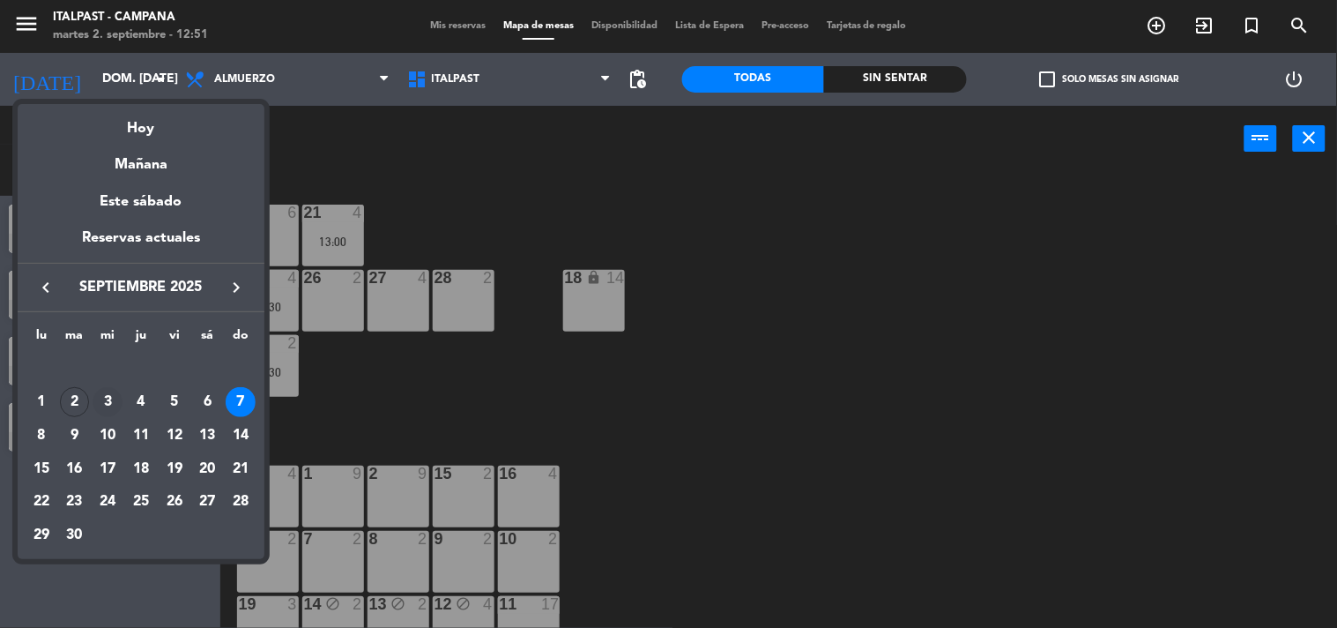
click at [103, 412] on div "3" at bounding box center [108, 402] width 30 height 30
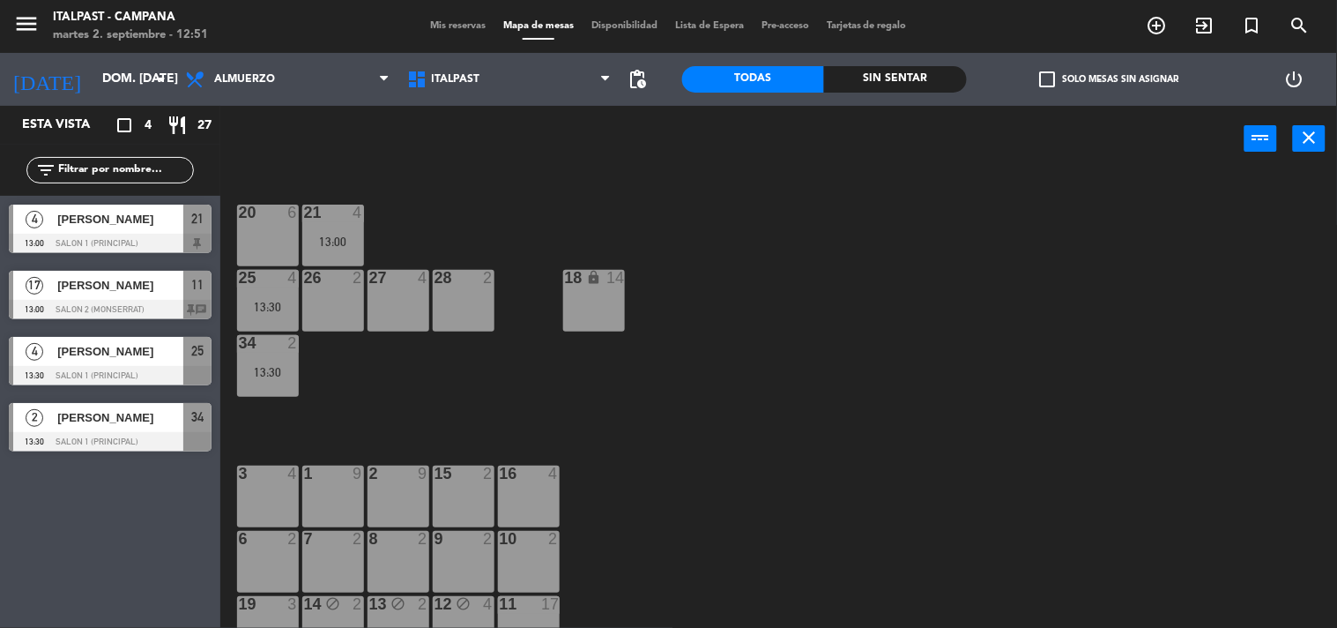
type input "mié. [DATE]"
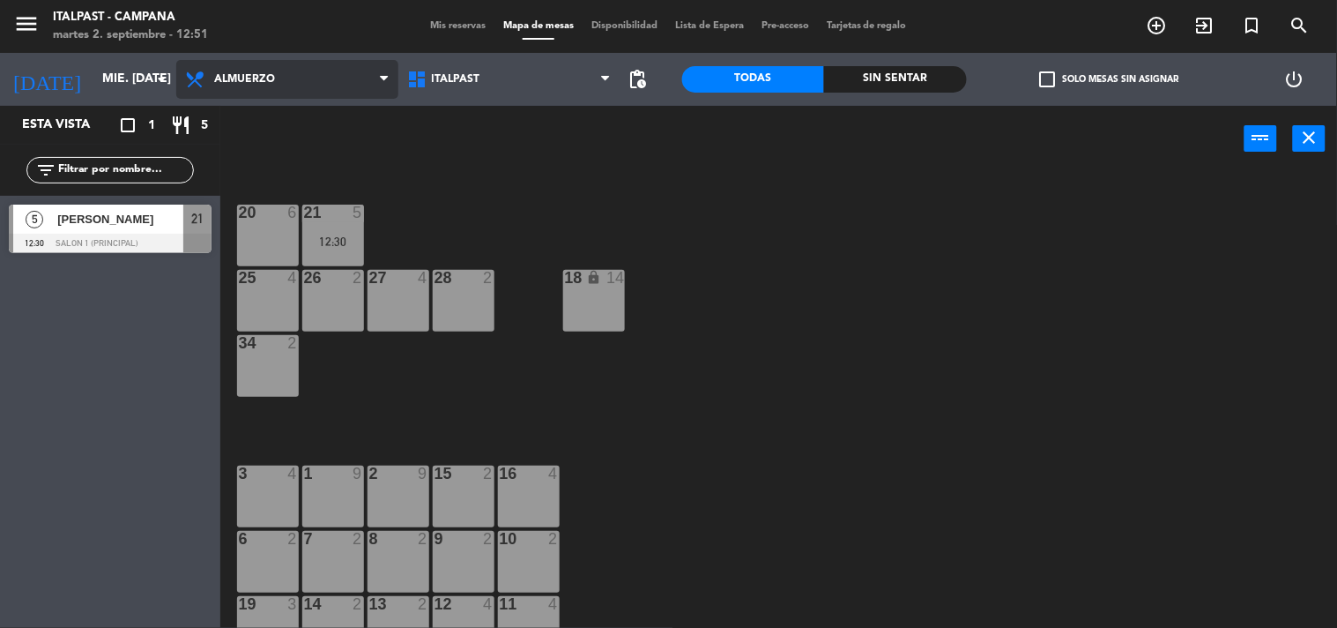
drag, startPoint x: 251, startPoint y: 88, endPoint x: 252, endPoint y: 98, distance: 9.7
click at [252, 90] on span "Almuerzo" at bounding box center [287, 79] width 222 height 39
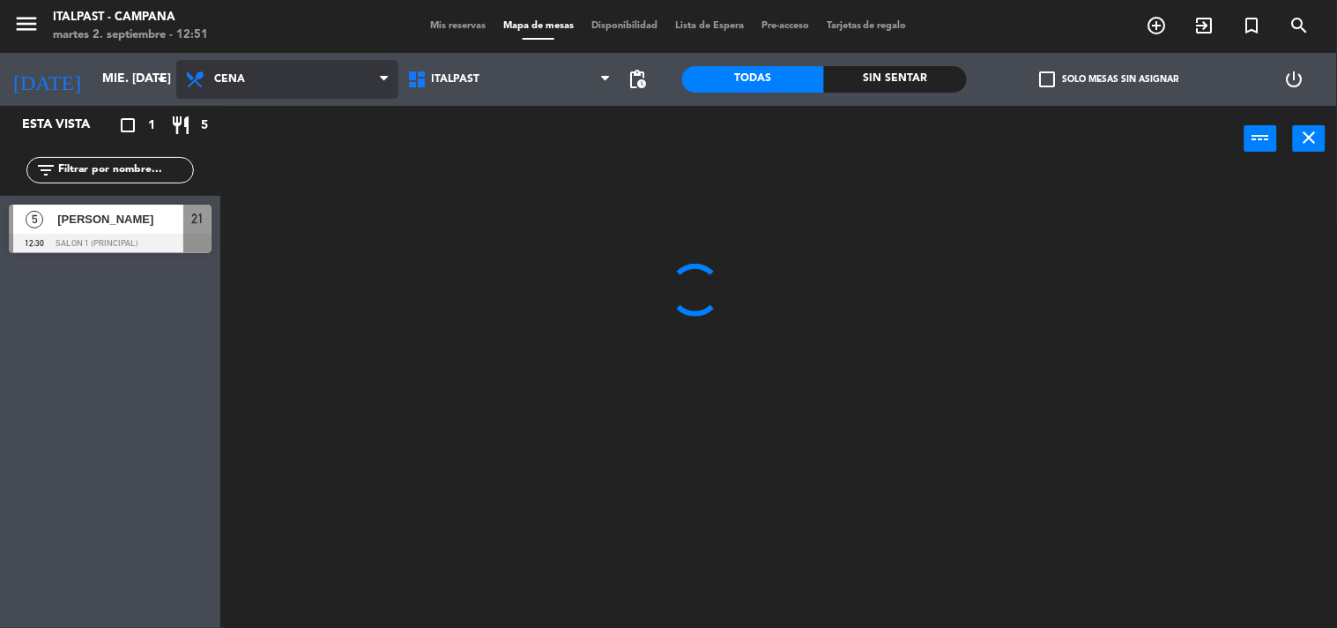
click at [252, 141] on ng-component "menu Italpast - [PERSON_NAME] martes 2. septiembre - 12:51 Mis reservas Mapa de…" at bounding box center [668, 314] width 1337 height 629
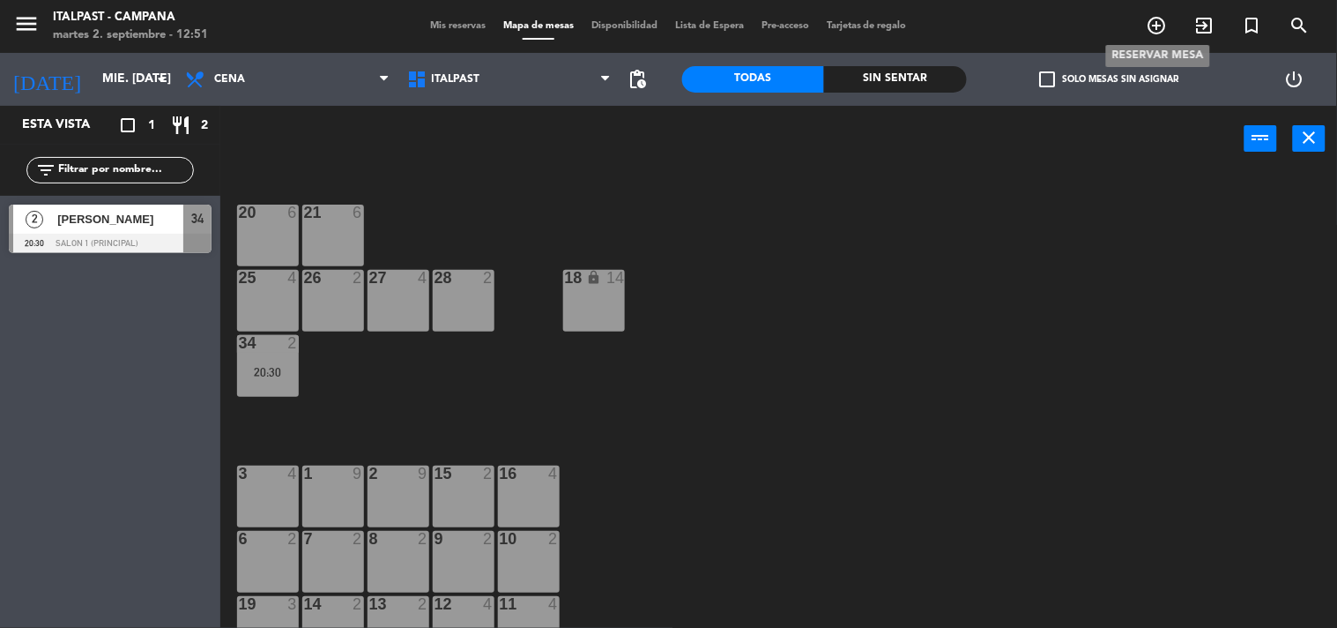
click at [1158, 24] on icon "add_circle_outline" at bounding box center [1157, 25] width 21 height 21
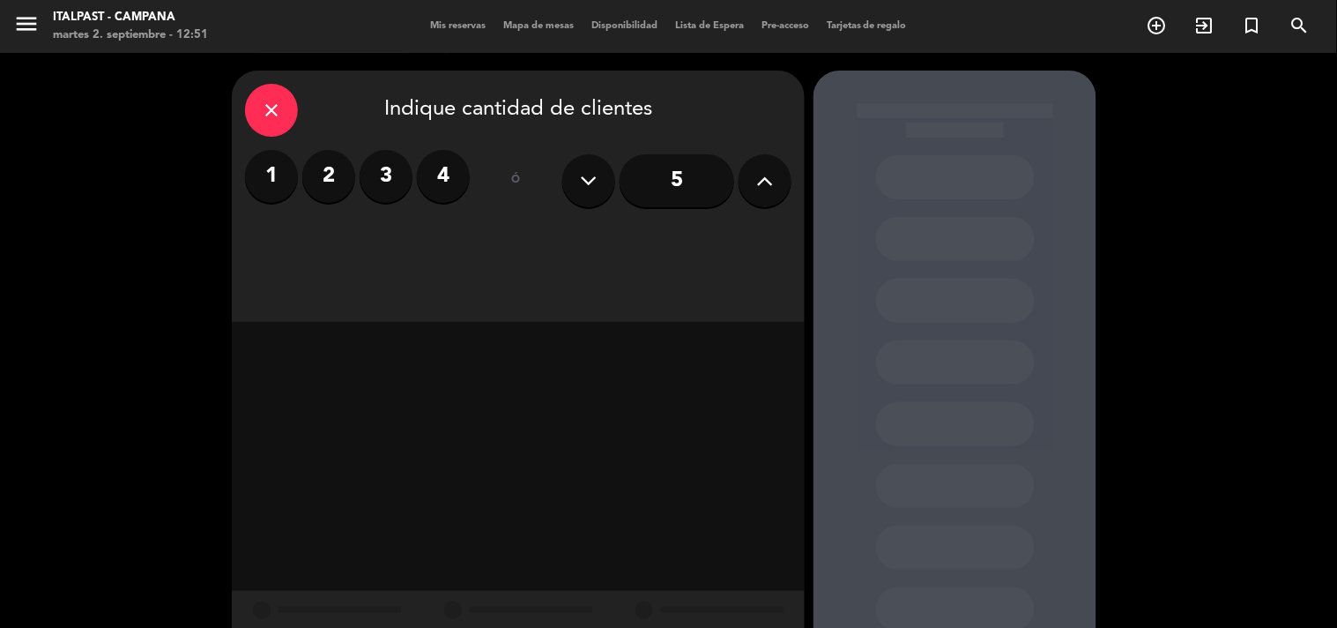
click at [683, 203] on input "5" at bounding box center [677, 180] width 115 height 53
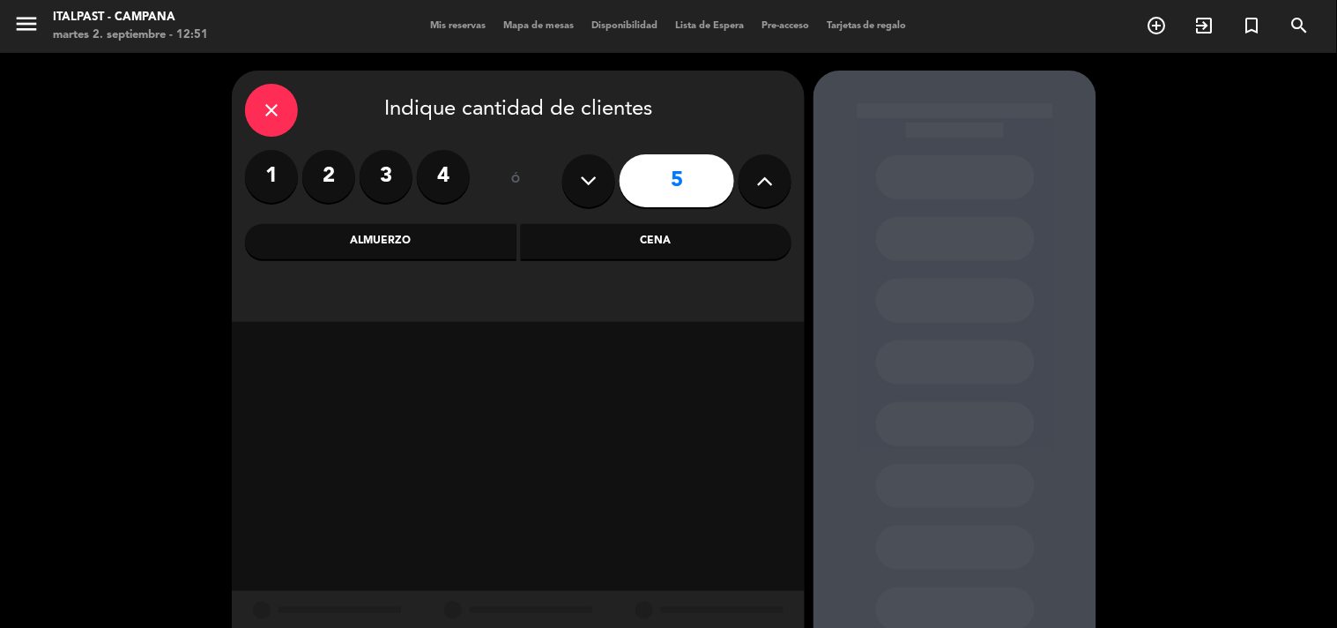
click at [562, 234] on div "Cena" at bounding box center [657, 241] width 272 height 35
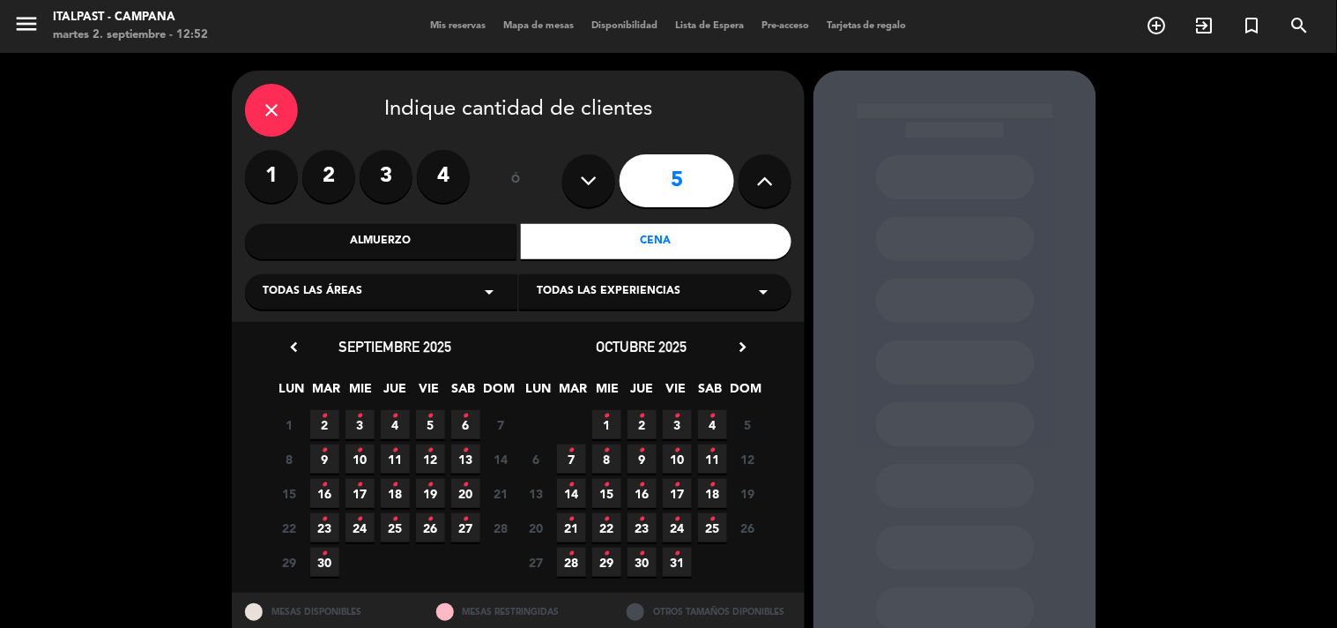
click at [357, 421] on icon "•" at bounding box center [360, 416] width 6 height 28
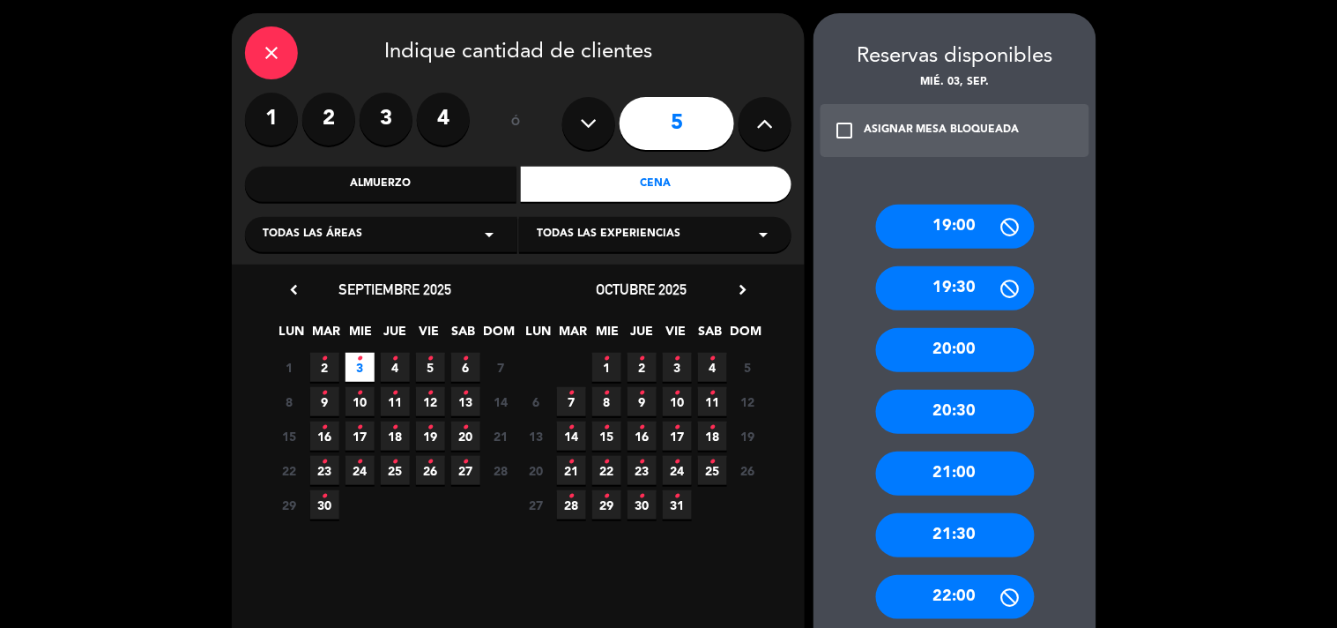
click at [973, 462] on div "21:00" at bounding box center [955, 473] width 159 height 44
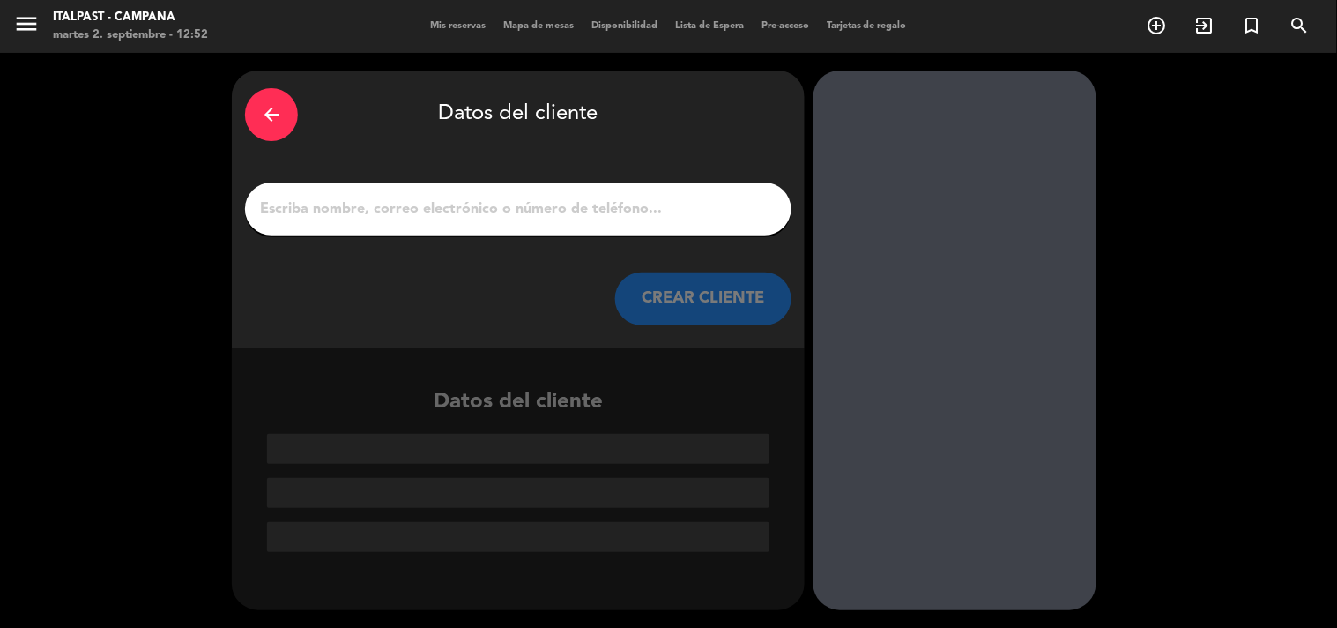
scroll to position [0, 0]
click at [535, 205] on input "1" at bounding box center [518, 209] width 520 height 25
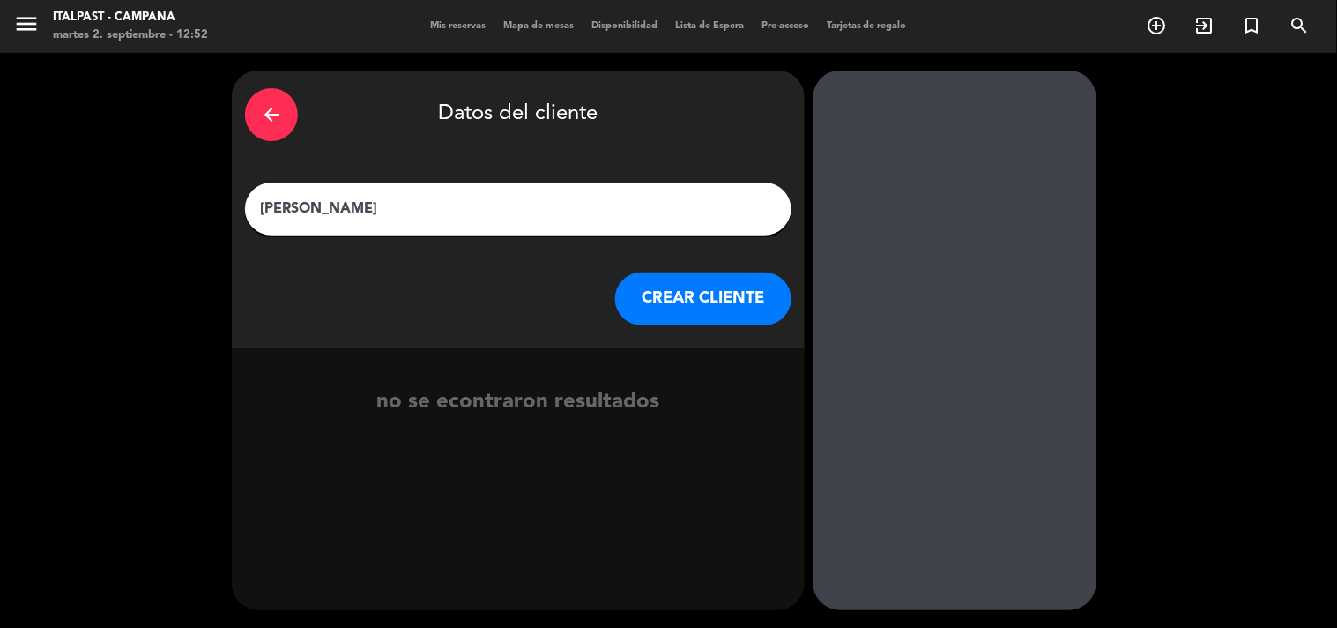
click at [319, 209] on input "[PERSON_NAME]" at bounding box center [518, 209] width 520 height 25
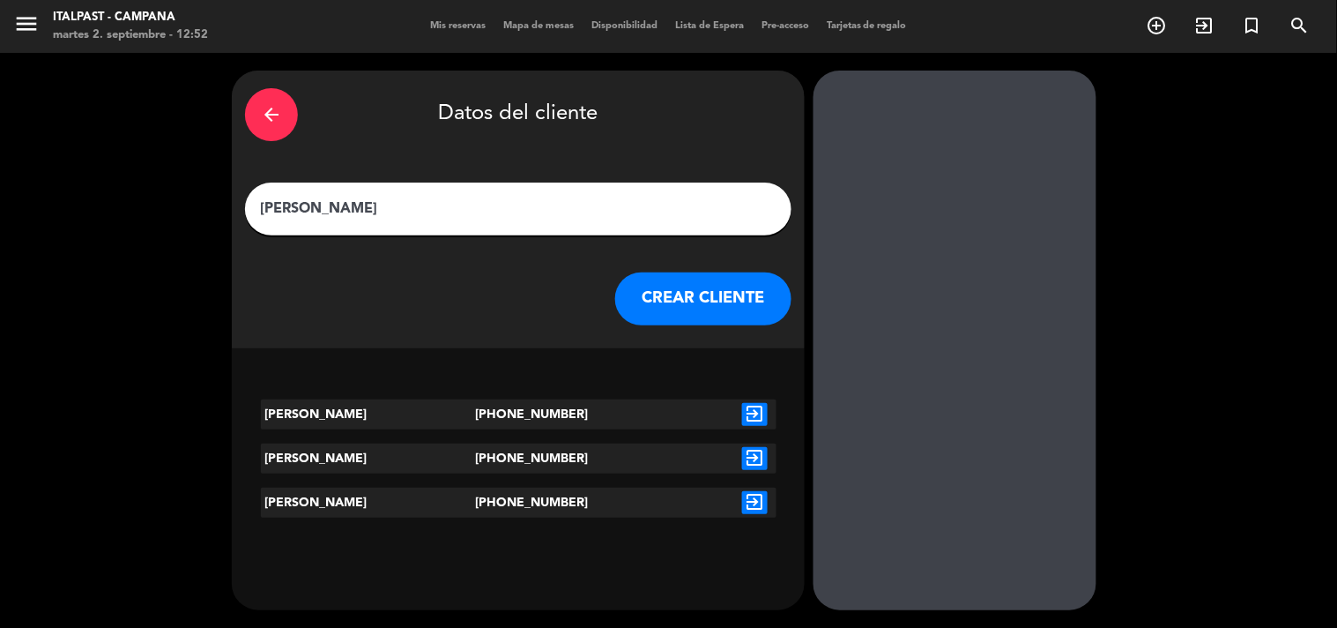
type input "[PERSON_NAME]"
click at [759, 409] on icon "exit_to_app" at bounding box center [755, 414] width 26 height 23
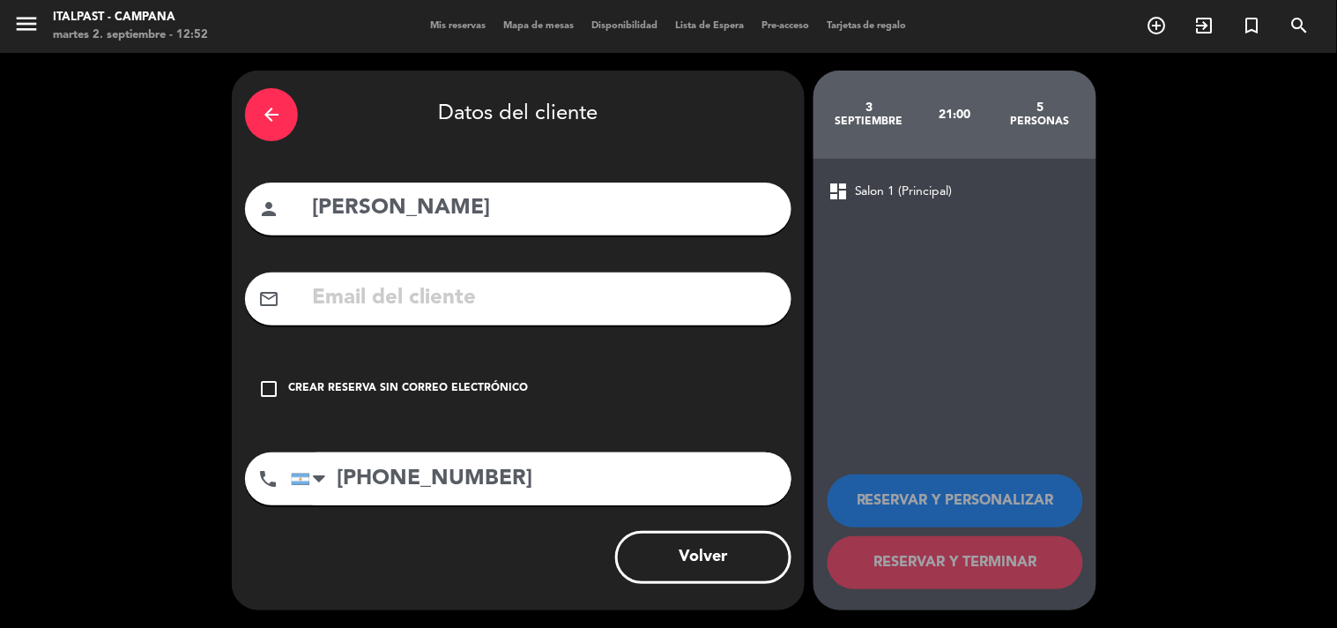
click at [505, 386] on div "Crear reserva sin correo electrónico" at bounding box center [408, 389] width 240 height 18
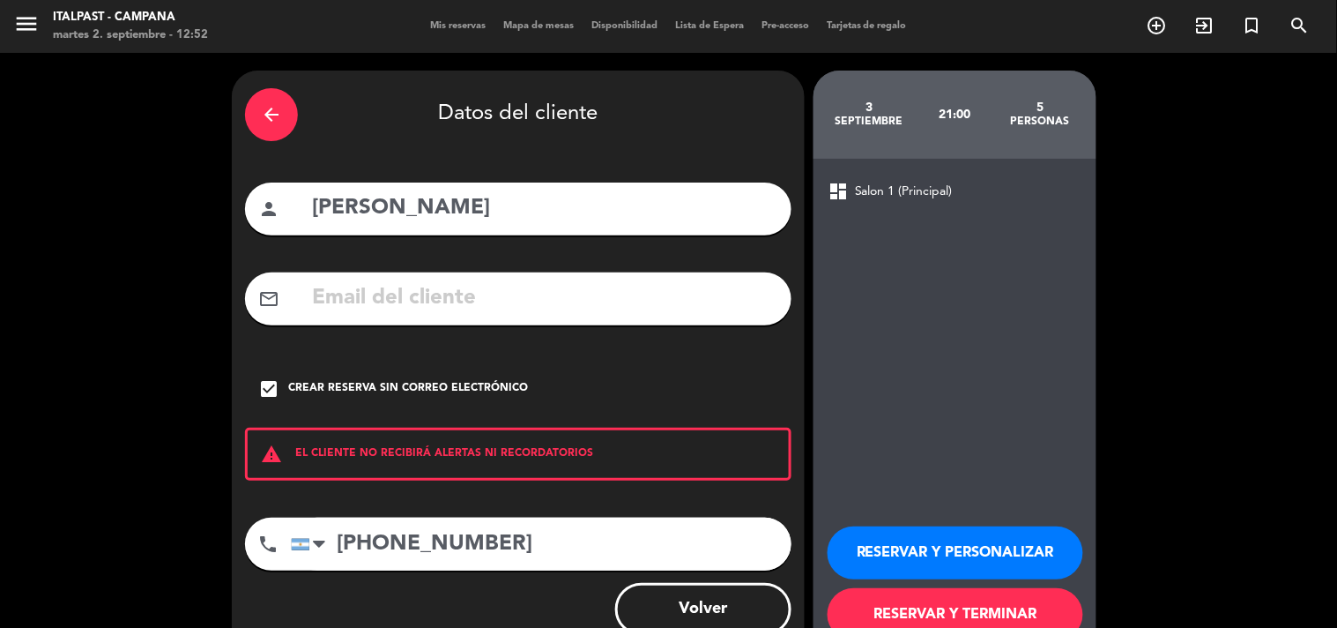
click at [905, 550] on button "RESERVAR Y PERSONALIZAR" at bounding box center [956, 552] width 256 height 53
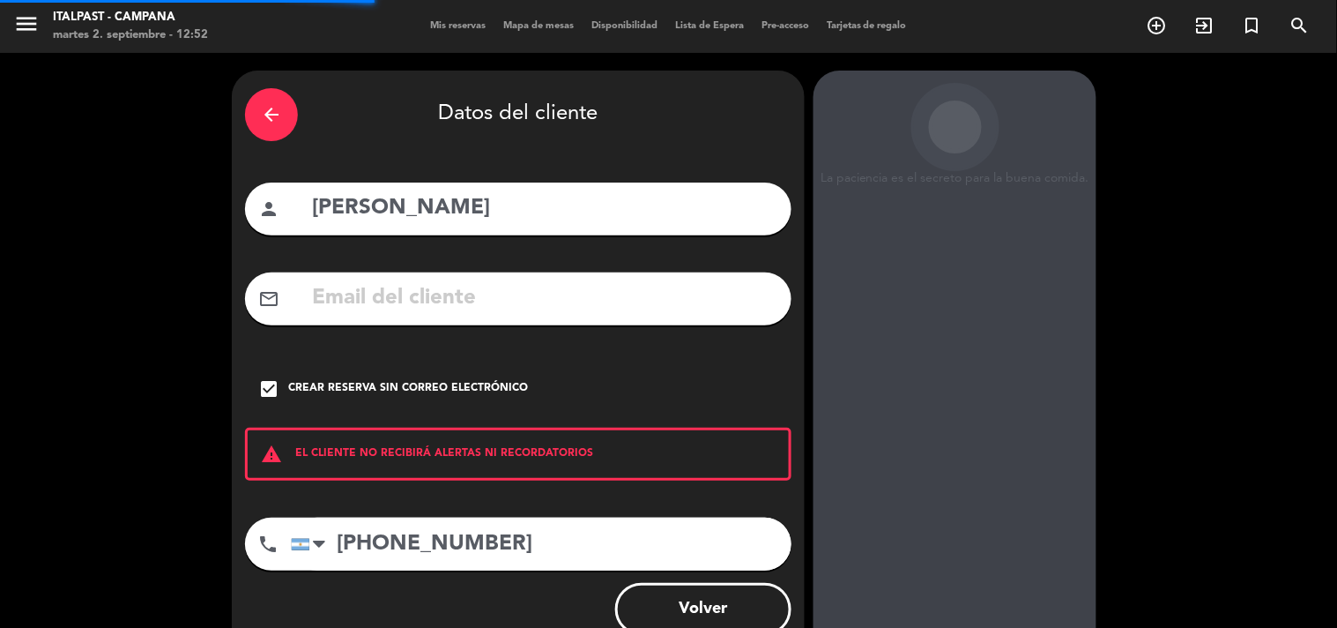
scroll to position [71, 0]
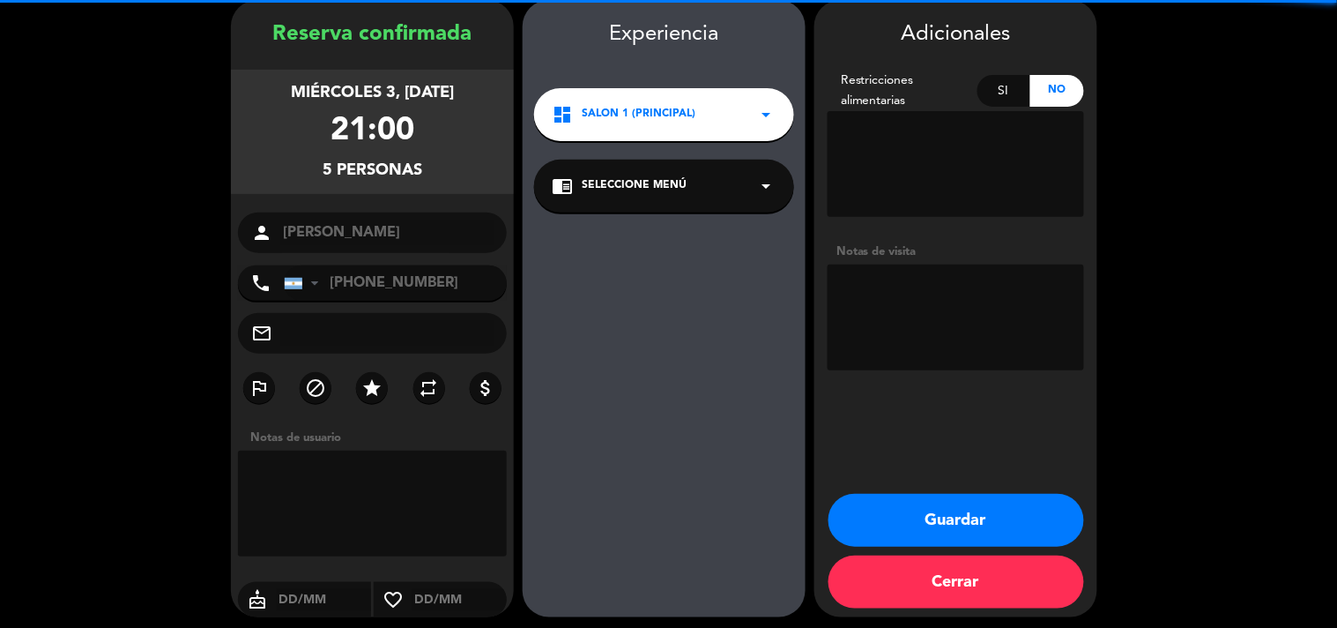
click at [893, 526] on button "Guardar" at bounding box center [957, 520] width 256 height 53
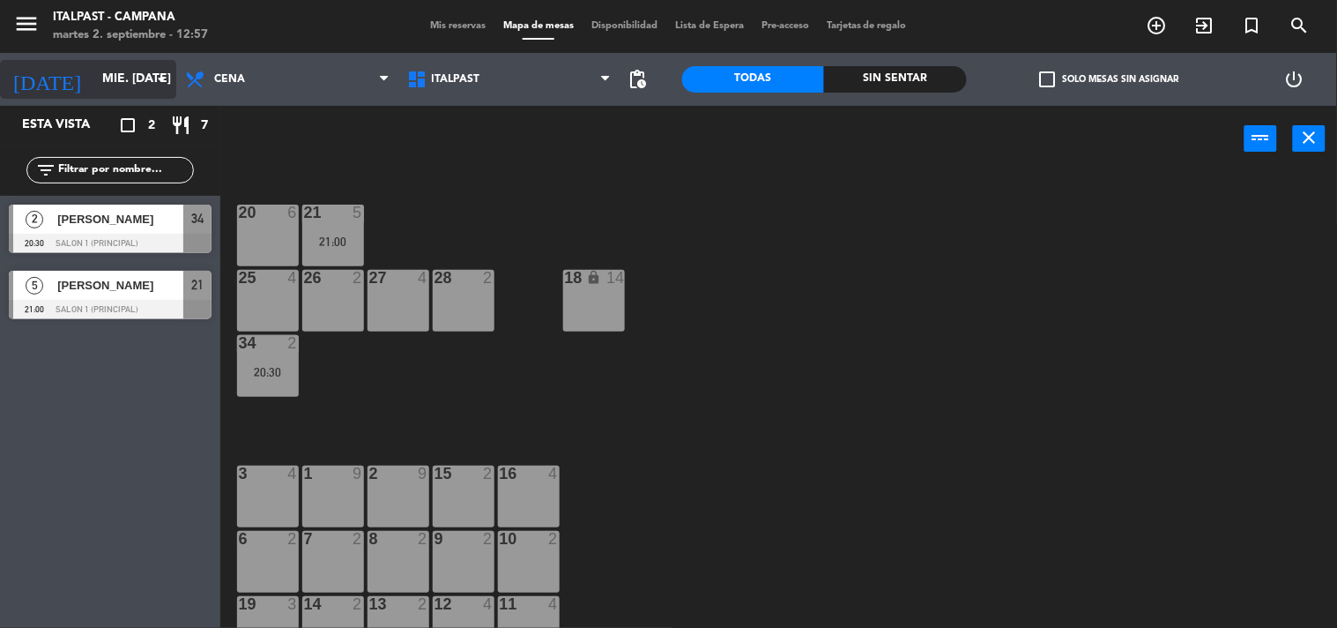
click at [115, 73] on input "mié. [DATE]" at bounding box center [177, 79] width 168 height 32
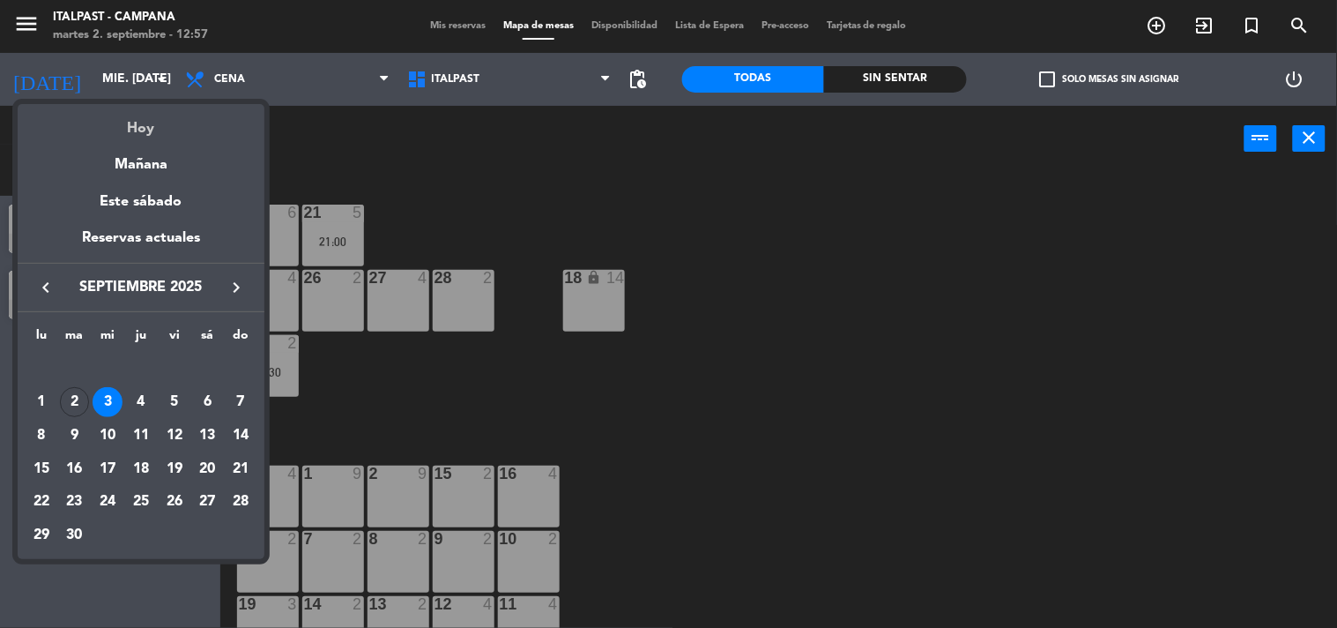
click at [165, 130] on div "Hoy" at bounding box center [141, 122] width 247 height 36
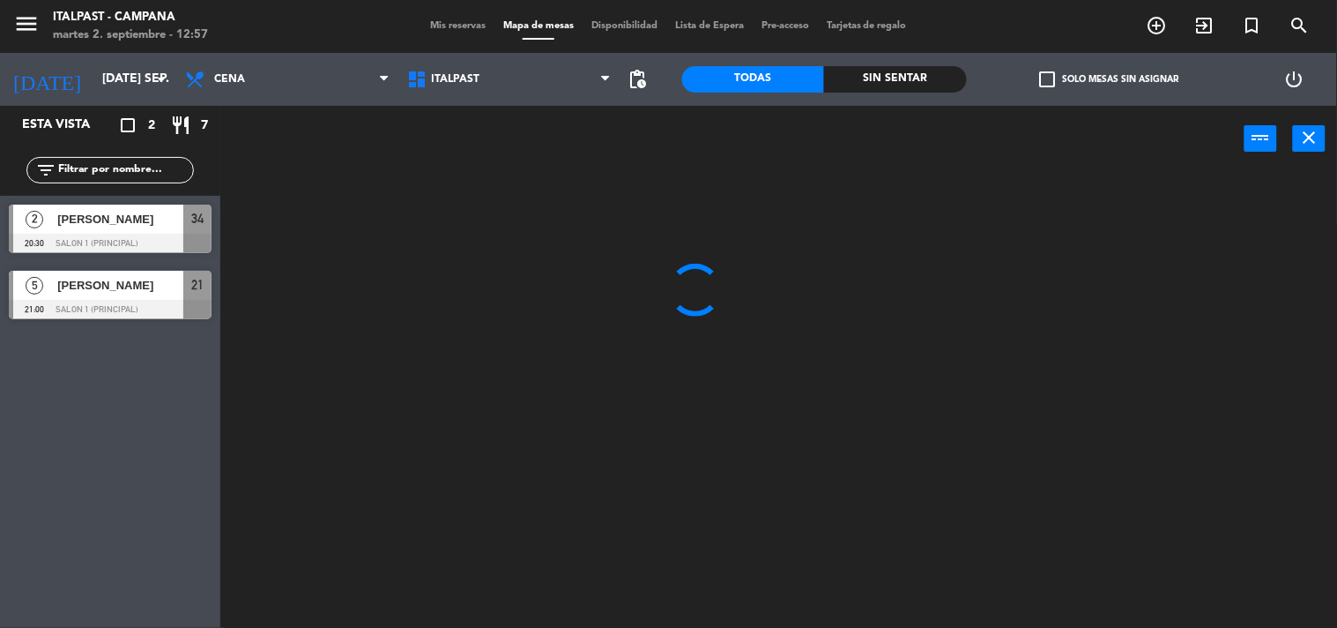
click at [219, 101] on div "Almuerzo Cena Cena Almuerzo Cena" at bounding box center [287, 79] width 222 height 53
click at [249, 84] on span "Cena" at bounding box center [287, 79] width 222 height 39
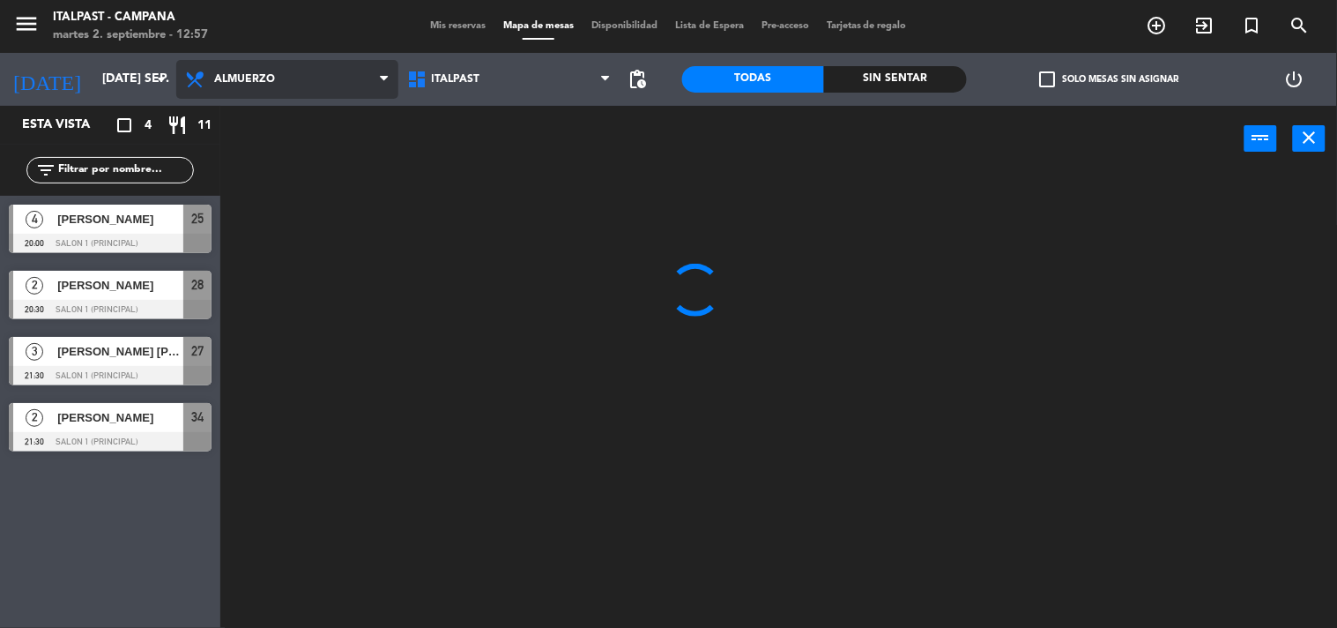
click at [278, 123] on ng-component "menu Italpast - [PERSON_NAME] martes 2. septiembre - 12:57 Mis reservas Mapa de…" at bounding box center [668, 314] width 1337 height 629
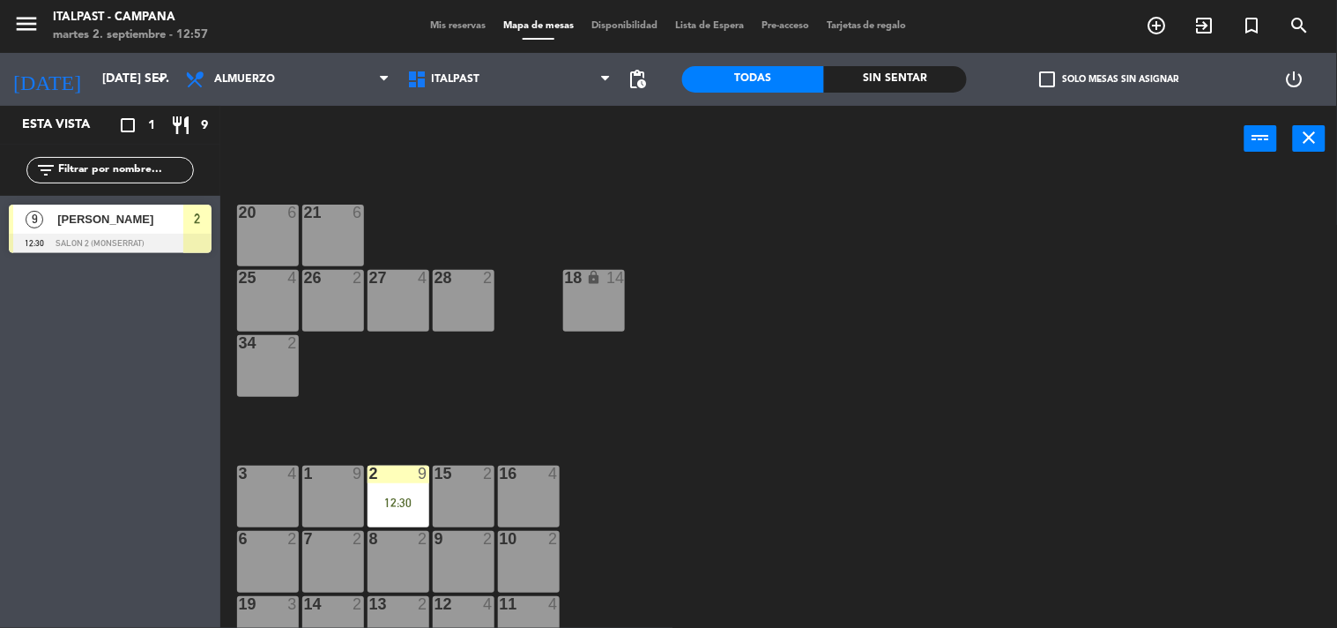
click at [675, 418] on div "20 6 21 6 25 4 26 2 27 4 28 2 18 lock 14 34 2 3 4 1 9 2 9 12:30 15 2 16 4 6 2 7…" at bounding box center [786, 401] width 1104 height 456
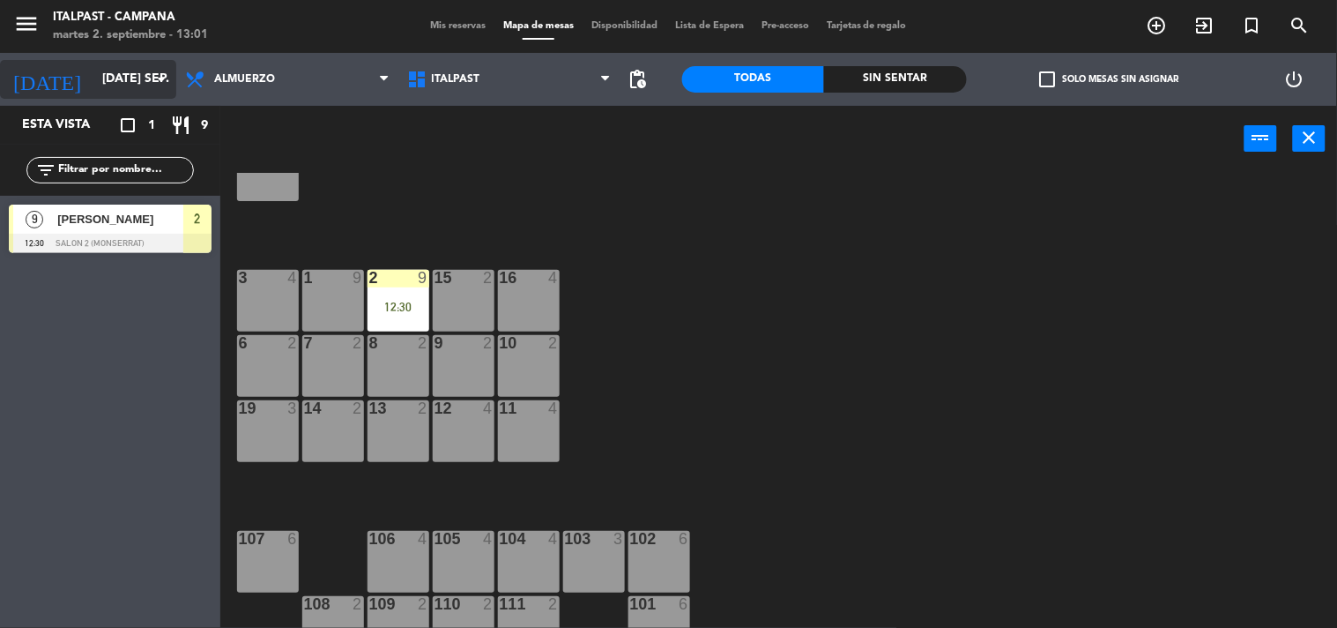
click at [159, 78] on icon "arrow_drop_down" at bounding box center [161, 79] width 21 height 21
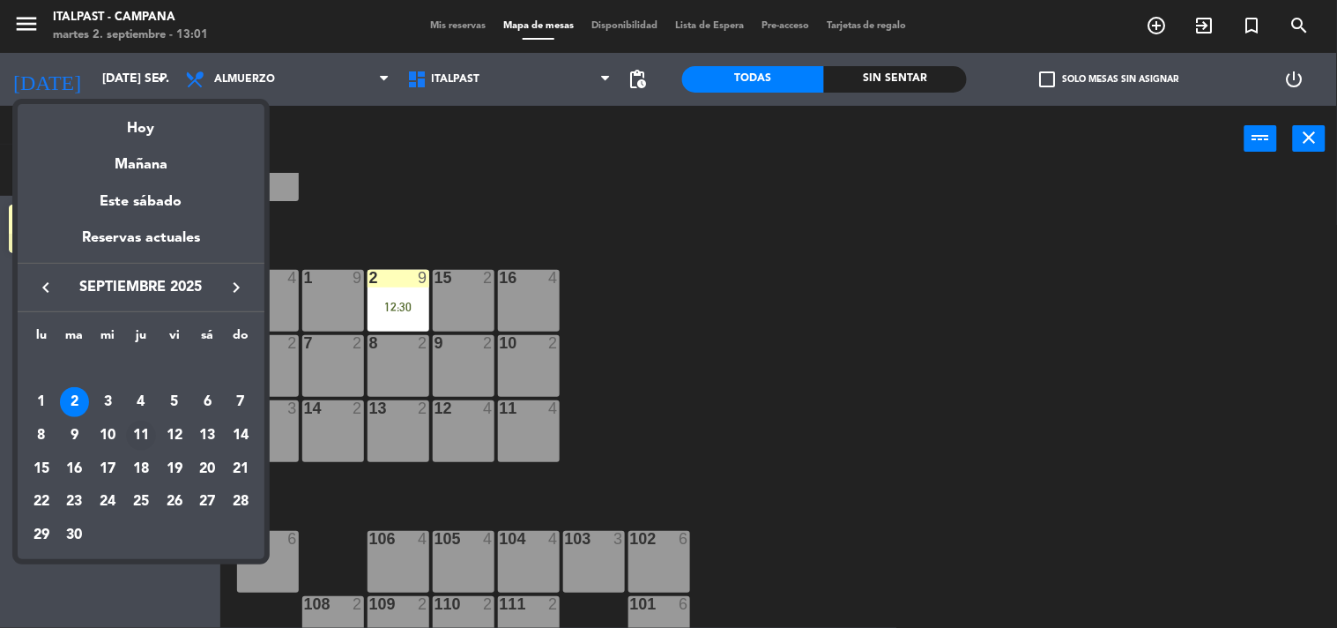
click at [146, 432] on div "11" at bounding box center [141, 436] width 30 height 30
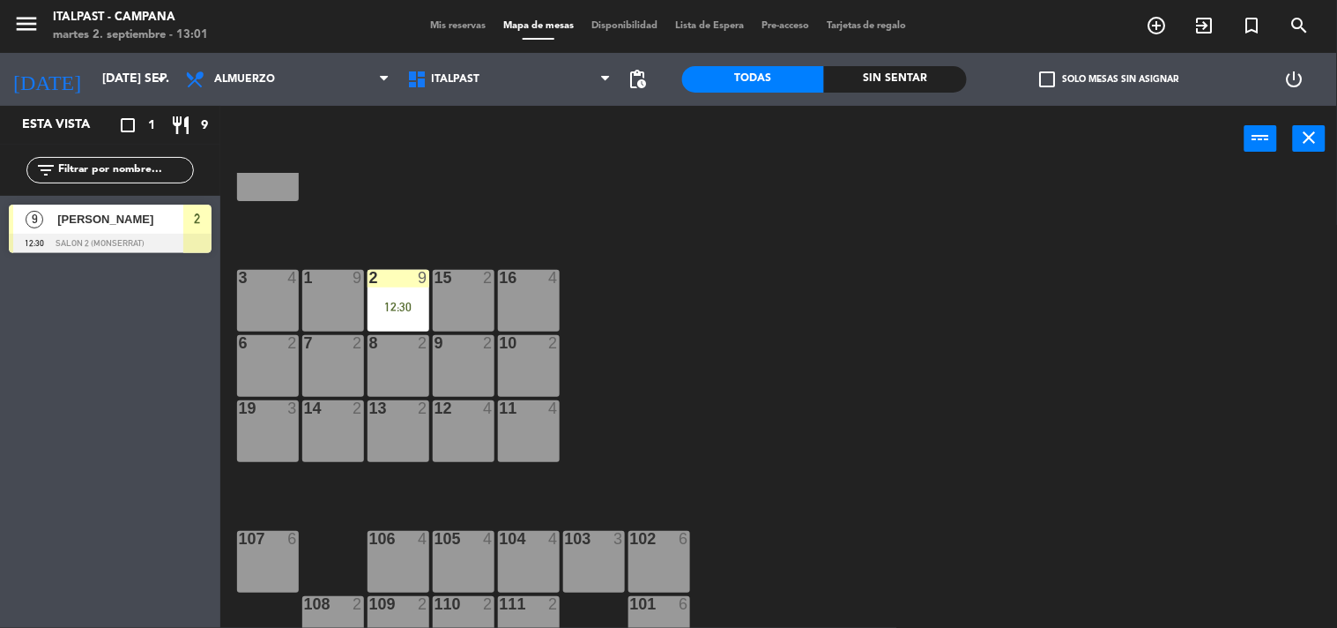
type input "[DEMOGRAPHIC_DATA] [DATE]"
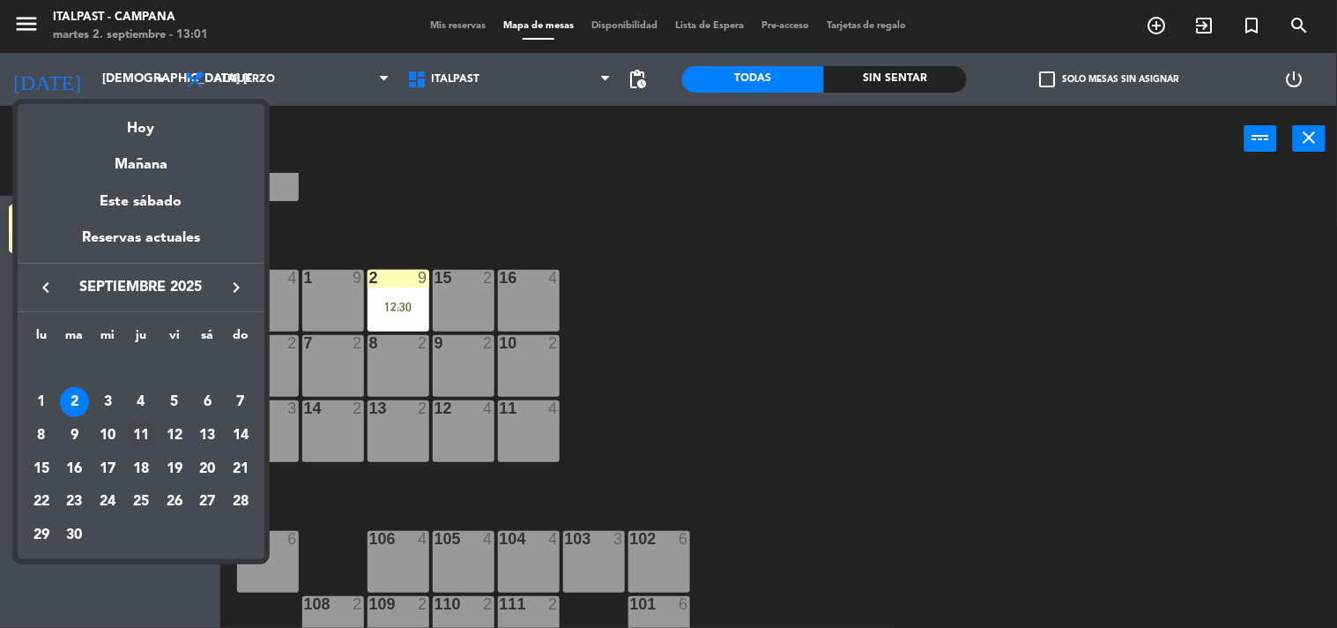
scroll to position [0, 0]
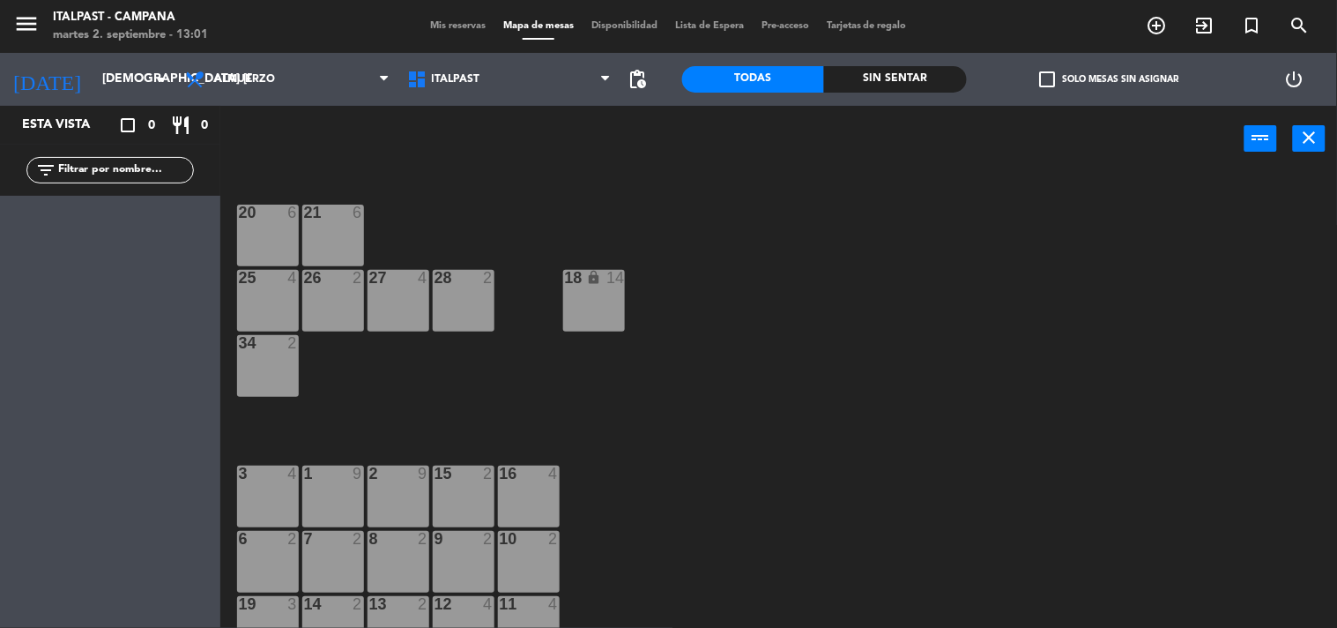
click at [323, 296] on div "26 2" at bounding box center [333, 301] width 62 height 62
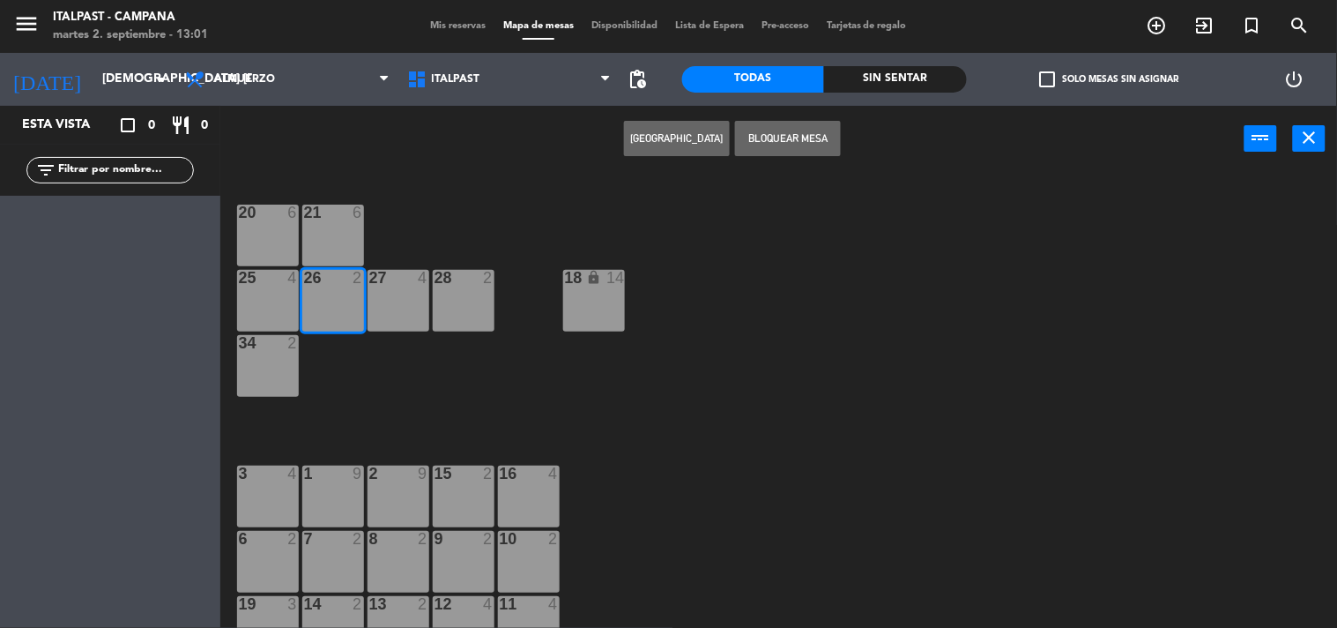
click at [694, 143] on button "[GEOGRAPHIC_DATA]" at bounding box center [677, 138] width 106 height 35
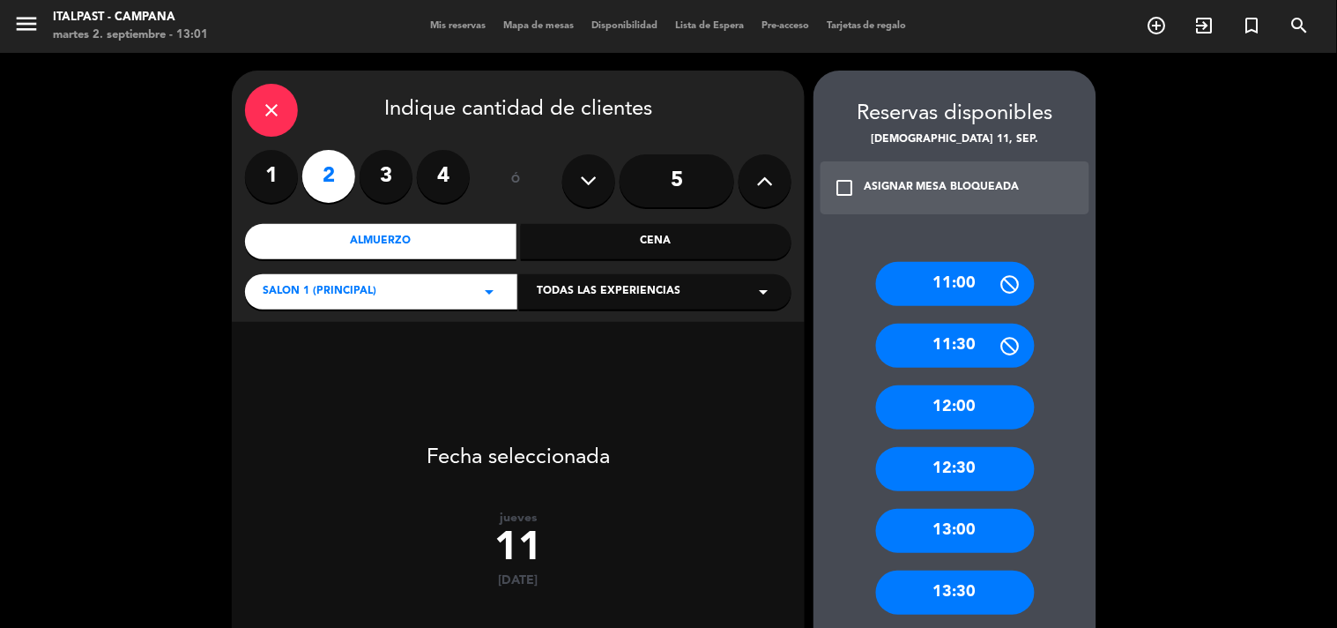
click at [948, 525] on div "13:00" at bounding box center [955, 531] width 159 height 44
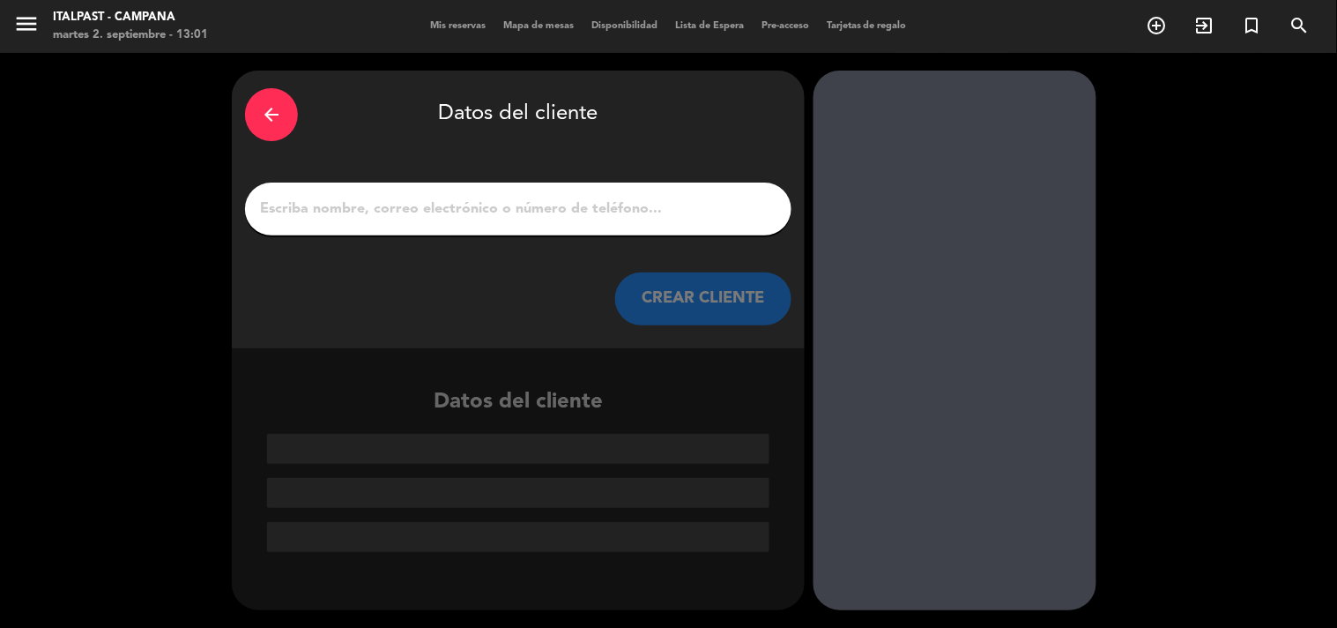
click at [303, 212] on input "1" at bounding box center [518, 209] width 520 height 25
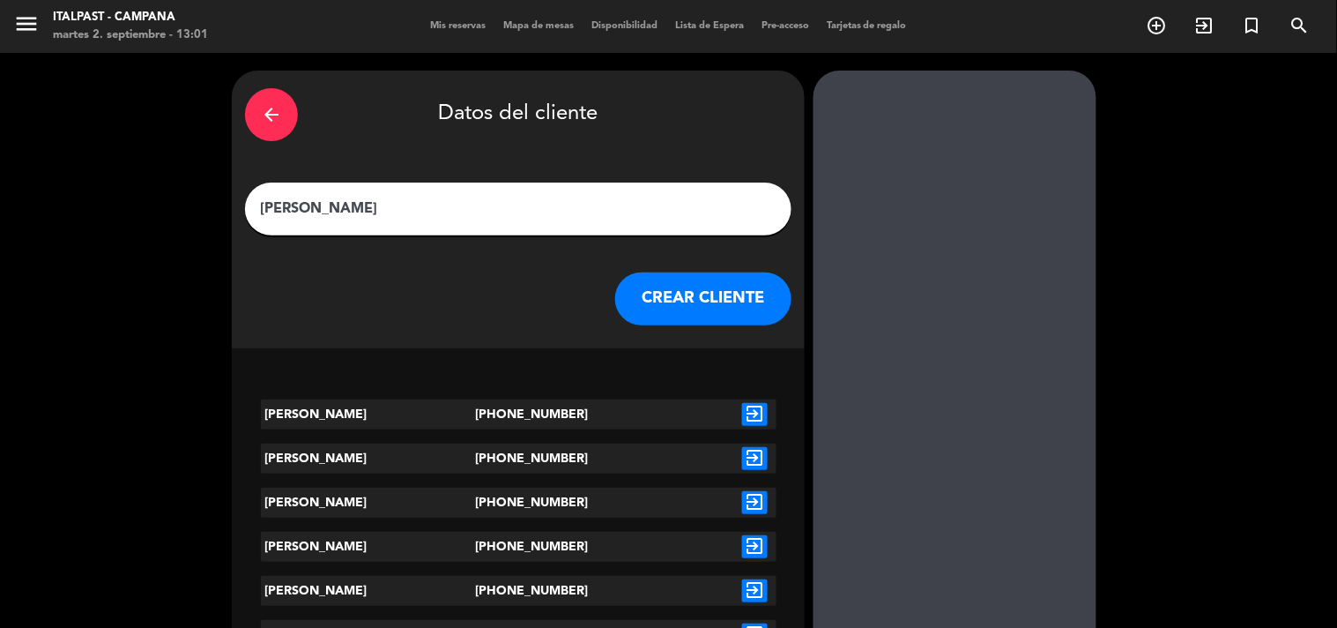
type input "[PERSON_NAME]"
click at [754, 413] on icon "exit_to_app" at bounding box center [755, 414] width 26 height 23
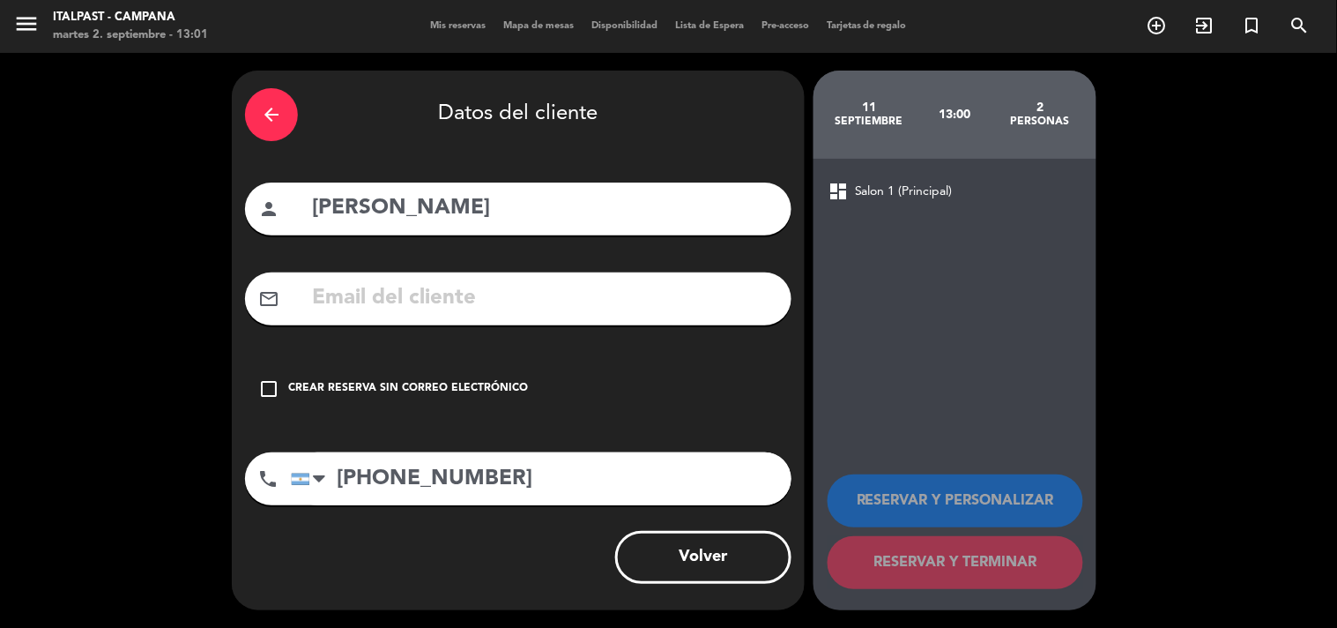
click at [276, 384] on icon "check_box_outline_blank" at bounding box center [268, 388] width 21 height 21
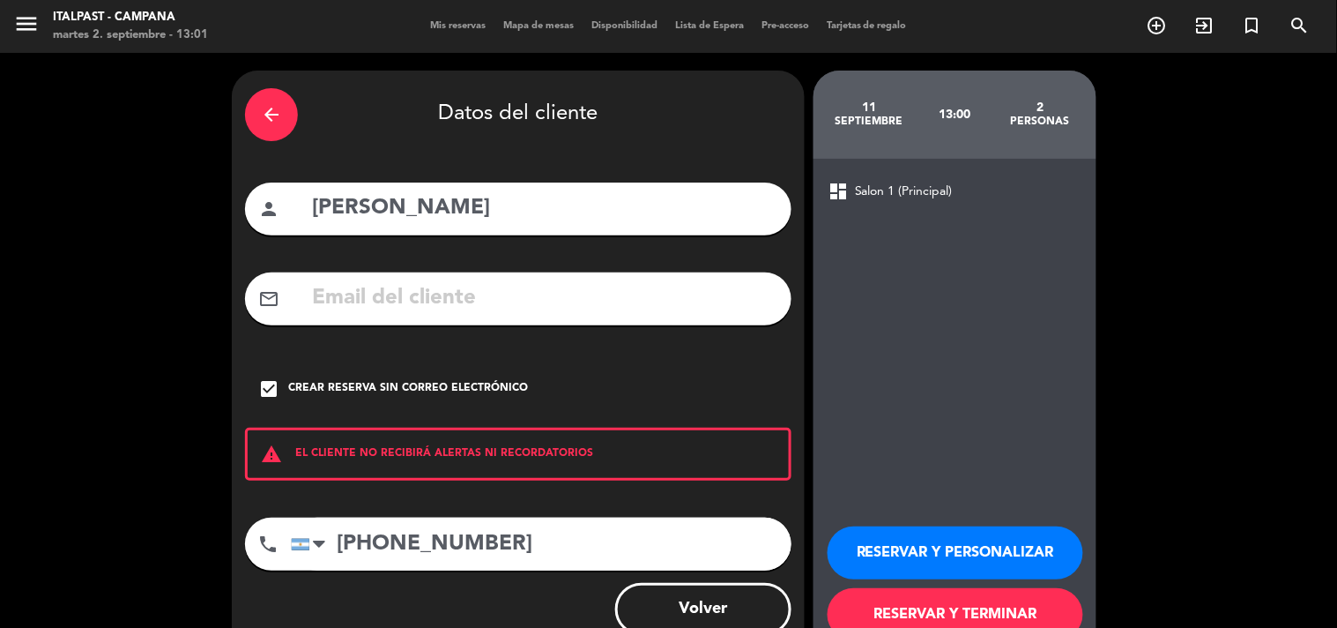
scroll to position [51, 0]
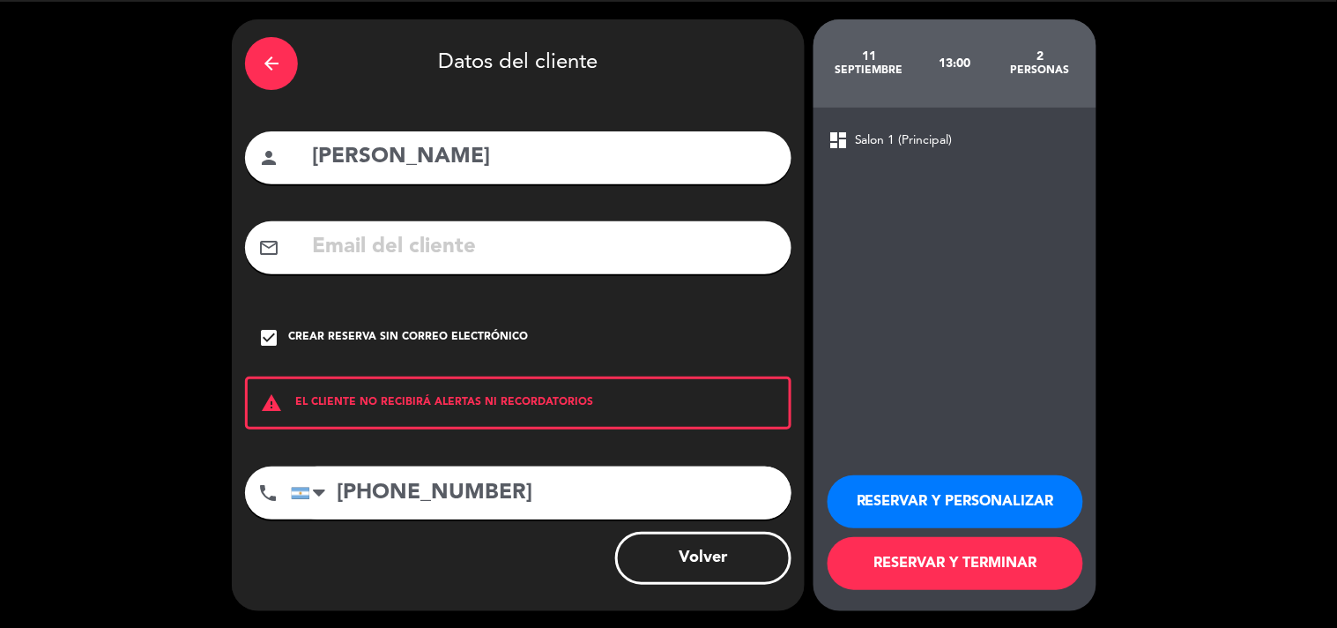
click at [942, 554] on button "RESERVAR Y TERMINAR" at bounding box center [956, 563] width 256 height 53
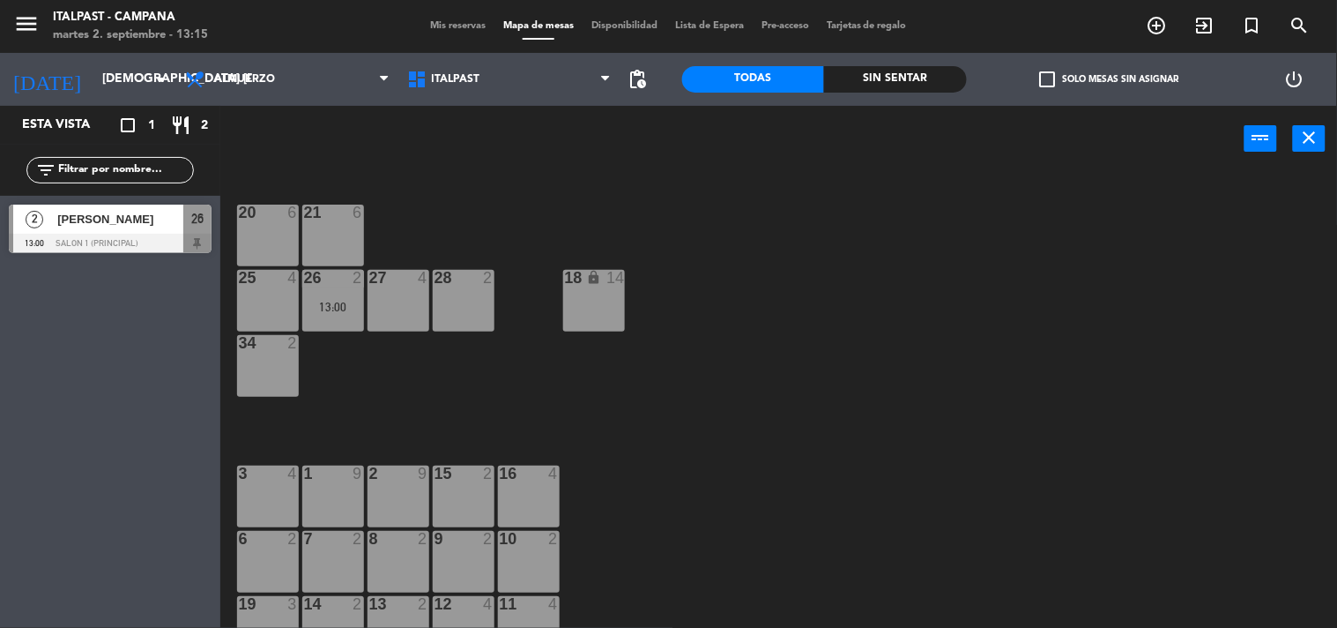
click at [991, 393] on div "20 6 21 6 25 4 26 2 13:00 27 4 28 2 18 lock 14 34 2 3 4 1 9 2 9 15 2 16 4 6 2 7…" at bounding box center [786, 401] width 1104 height 456
click at [356, 316] on div "26 2 13:00" at bounding box center [333, 301] width 62 height 62
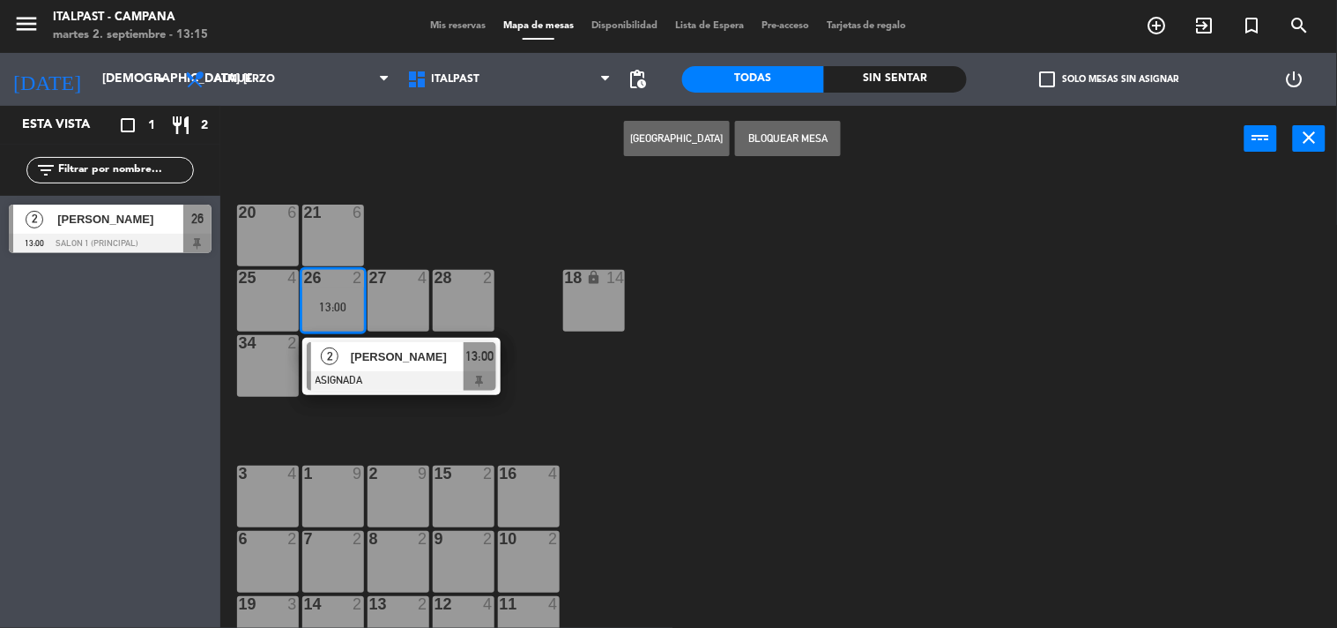
click at [397, 355] on span "[PERSON_NAME]" at bounding box center [407, 356] width 113 height 19
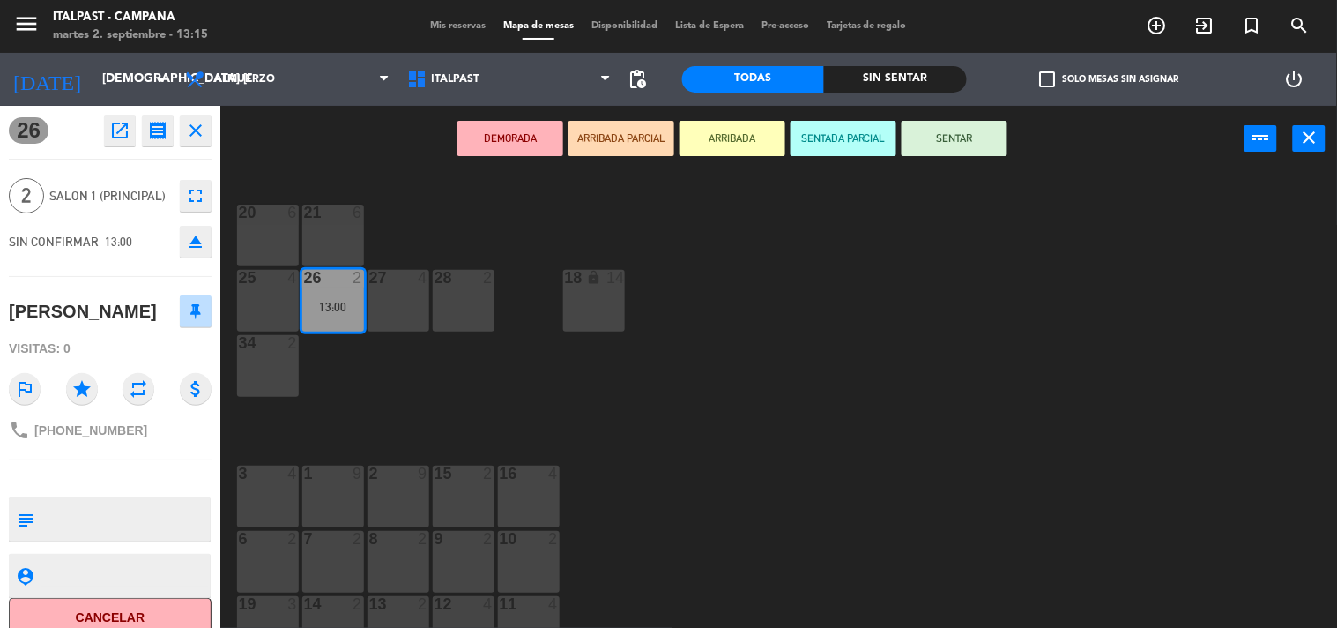
scroll to position [19, 0]
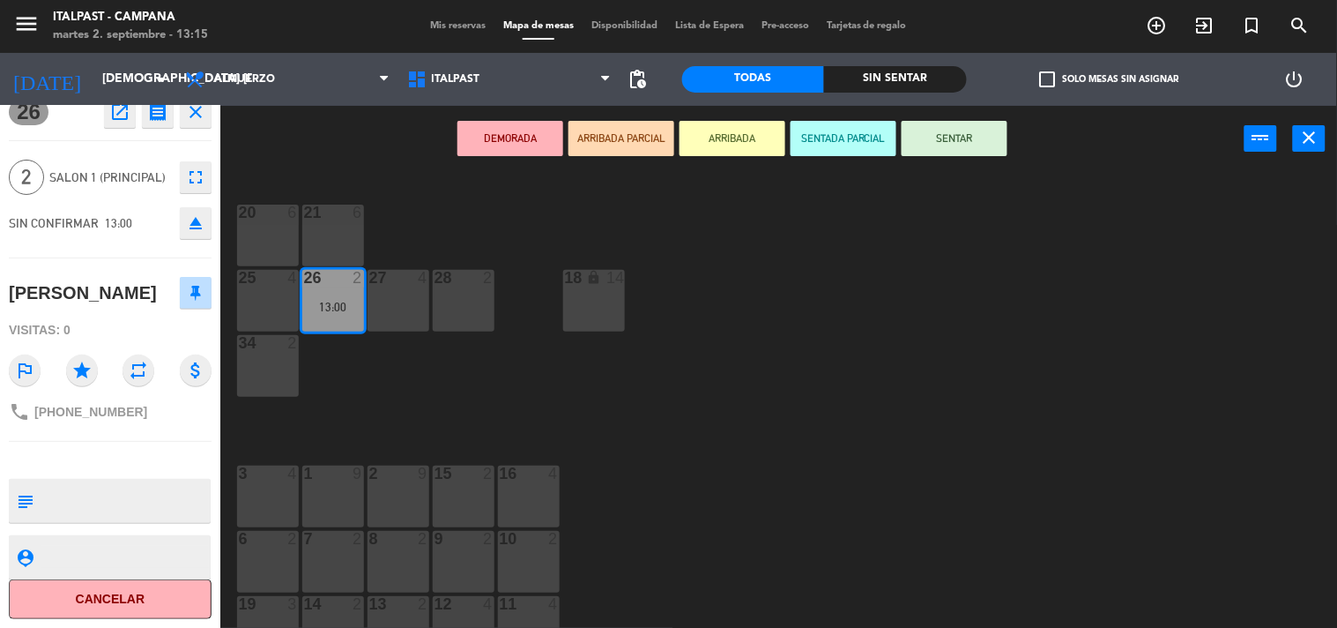
click at [467, 492] on div "15 2" at bounding box center [464, 497] width 62 height 62
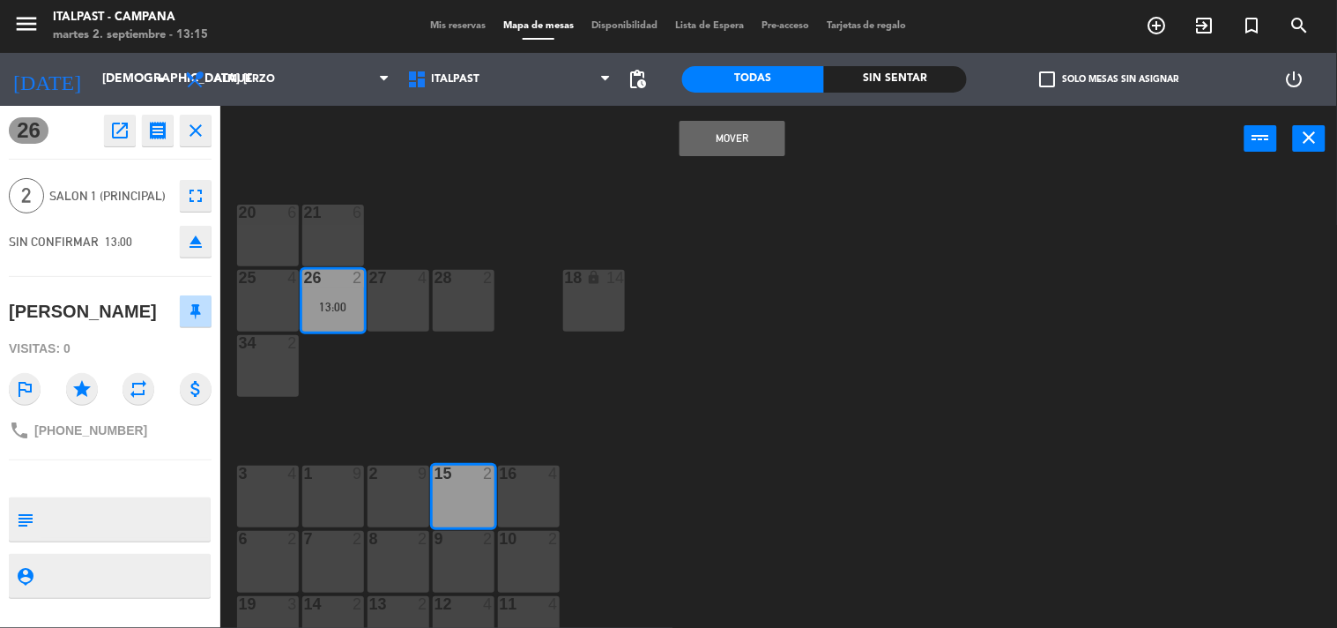
scroll to position [0, 0]
click at [744, 148] on button "Mover" at bounding box center [733, 138] width 106 height 35
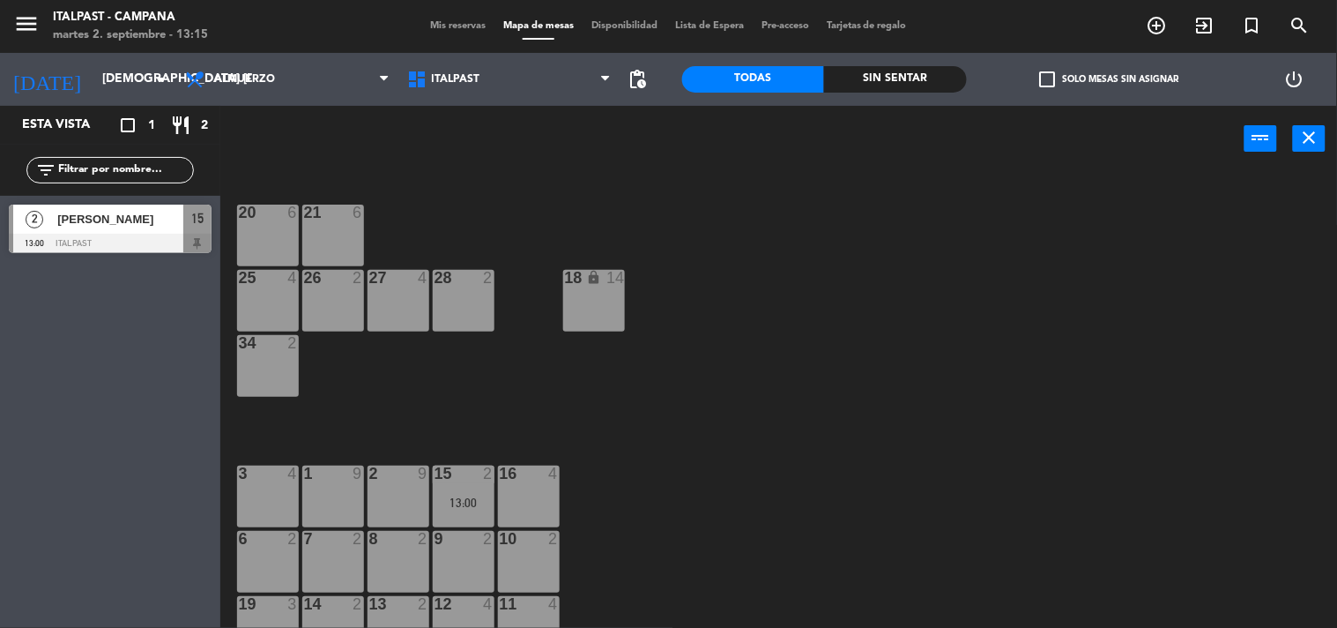
click at [814, 529] on div "20 6 21 6 25 4 26 2 27 4 28 2 18 lock 14 34 2 3 4 1 9 2 9 15 2 13:00 16 4 6 2 7…" at bounding box center [786, 401] width 1104 height 456
